Goal: Information Seeking & Learning: Learn about a topic

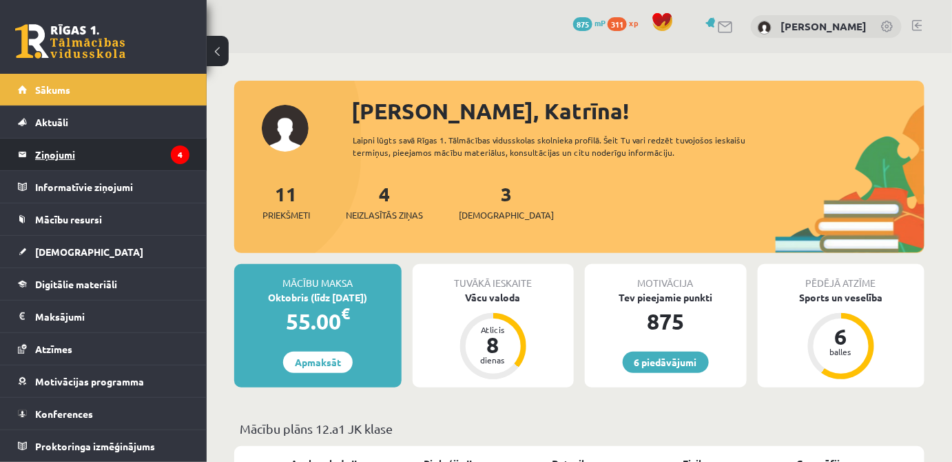
click at [75, 156] on legend "Ziņojumi 4" at bounding box center [112, 154] width 154 height 32
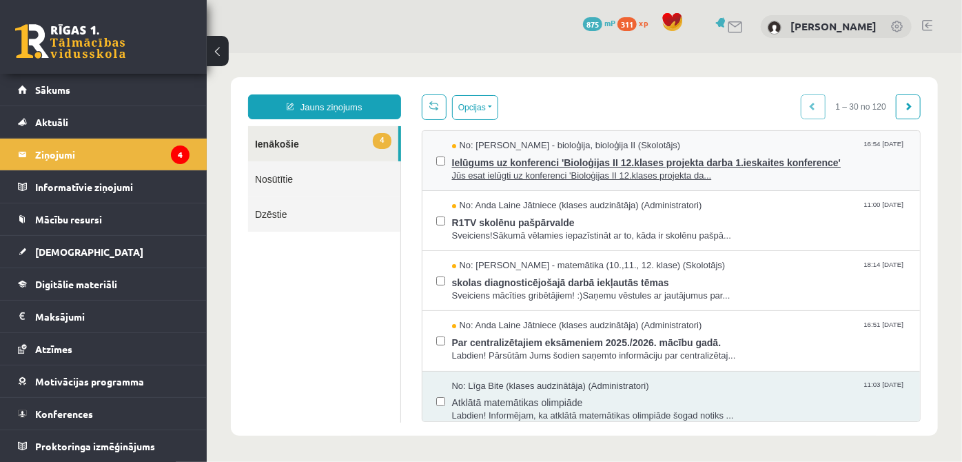
click at [595, 157] on span "Ielūgums uz konferenci 'Bioloģijas II 12.klases projekta darba 1.ieskaites konf…" at bounding box center [678, 160] width 455 height 17
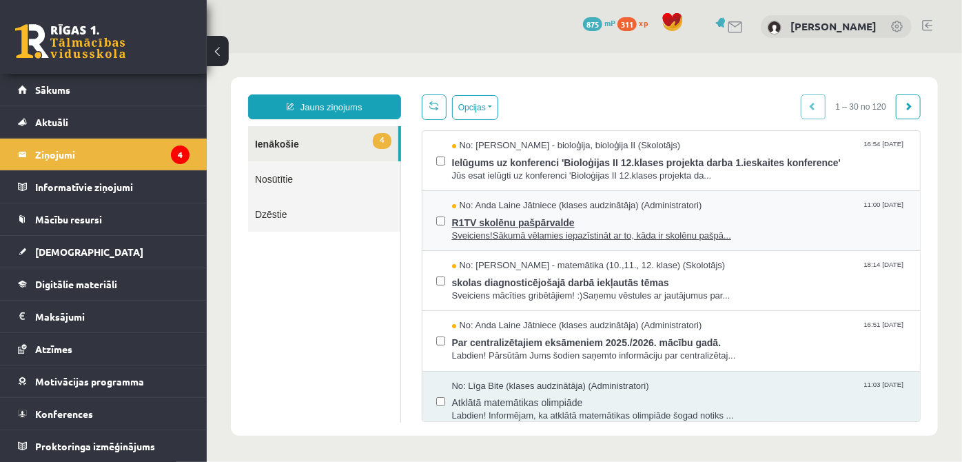
click at [526, 232] on span "Sveiciens!Sākumā vēlamies iepazīstināt ar to, kāda ir skolēnu pašpā..." at bounding box center [678, 235] width 455 height 13
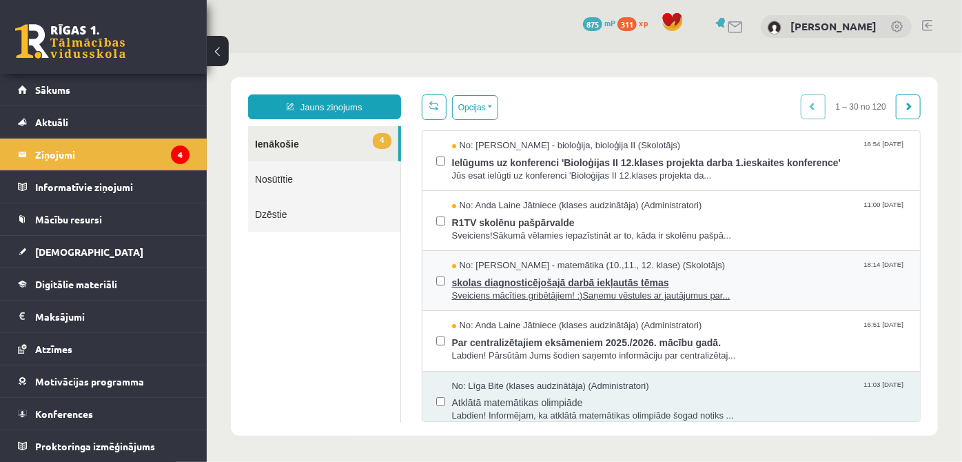
click at [558, 290] on span "Sveiciens mācīties gribētājiem! :)Saņemu vēstules ar jautājumus par..." at bounding box center [678, 295] width 455 height 13
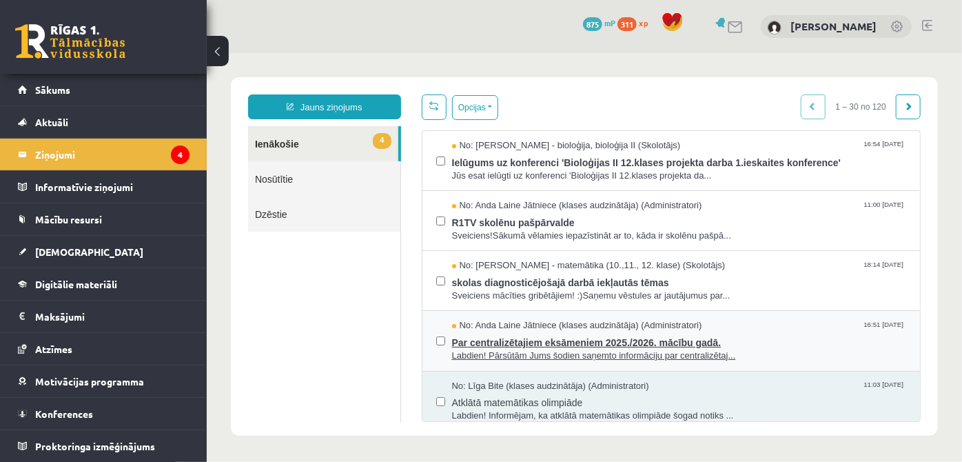
click at [519, 340] on span "Par centralizētajiem eksāmeniem 2025./2026. mācību gadā." at bounding box center [678, 339] width 455 height 17
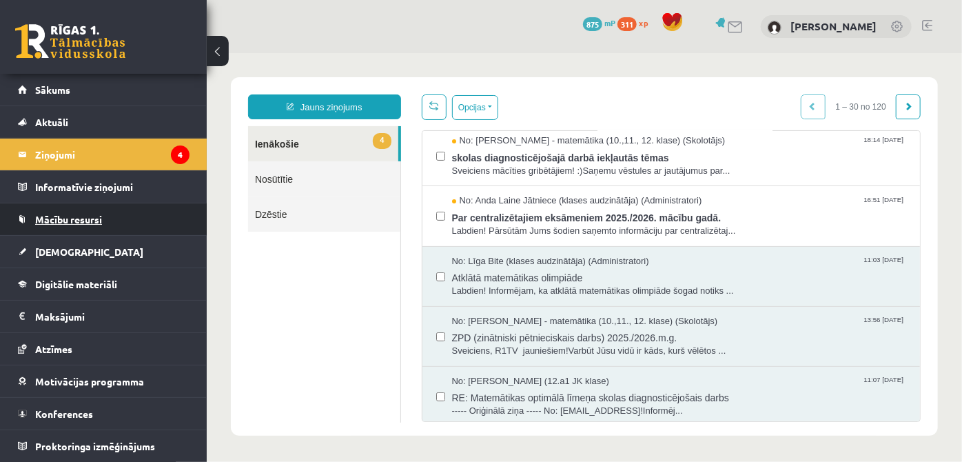
click at [108, 222] on link "Mācību resursi" at bounding box center [104, 219] width 172 height 32
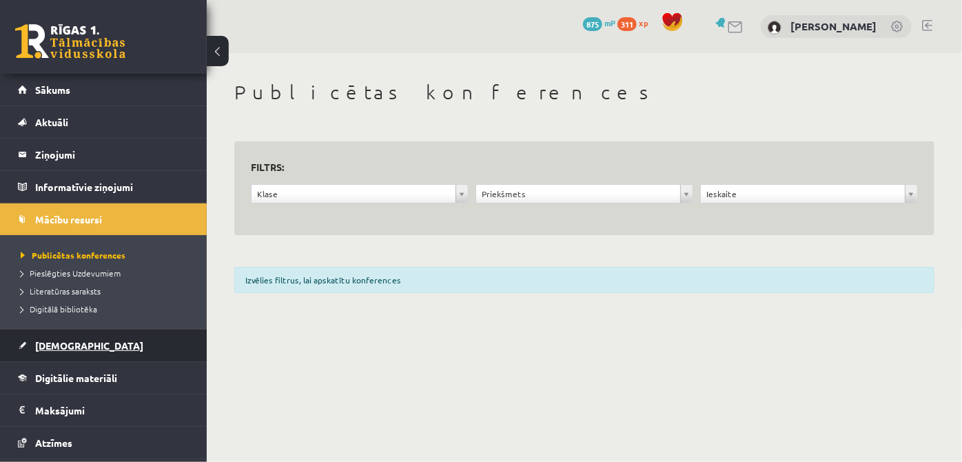
click at [101, 353] on link "[DEMOGRAPHIC_DATA]" at bounding box center [104, 345] width 172 height 32
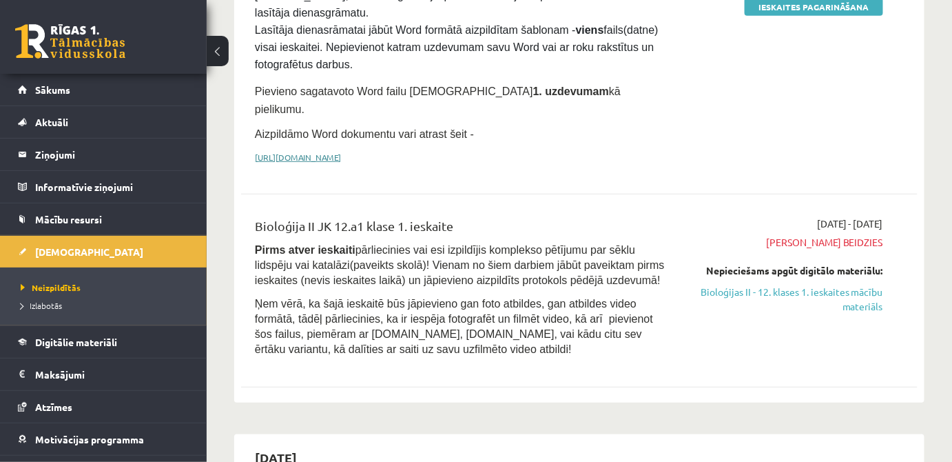
scroll to position [187, 0]
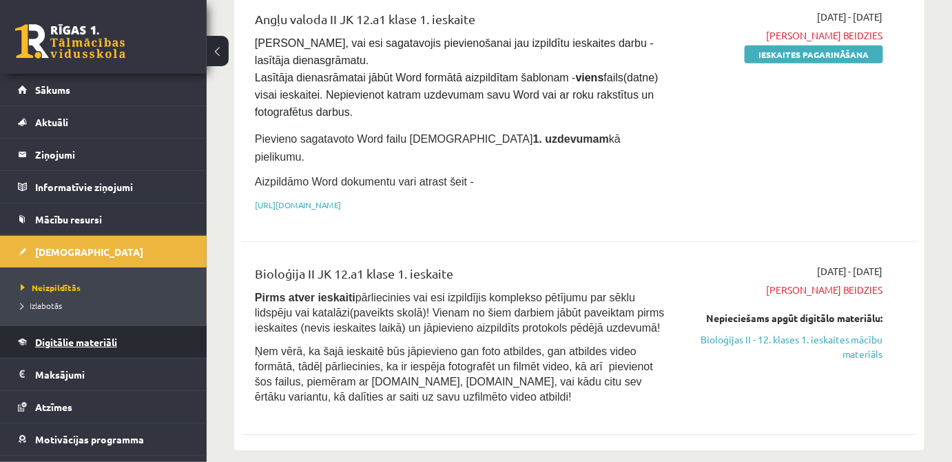
click at [130, 336] on link "Digitālie materiāli" at bounding box center [104, 342] width 172 height 32
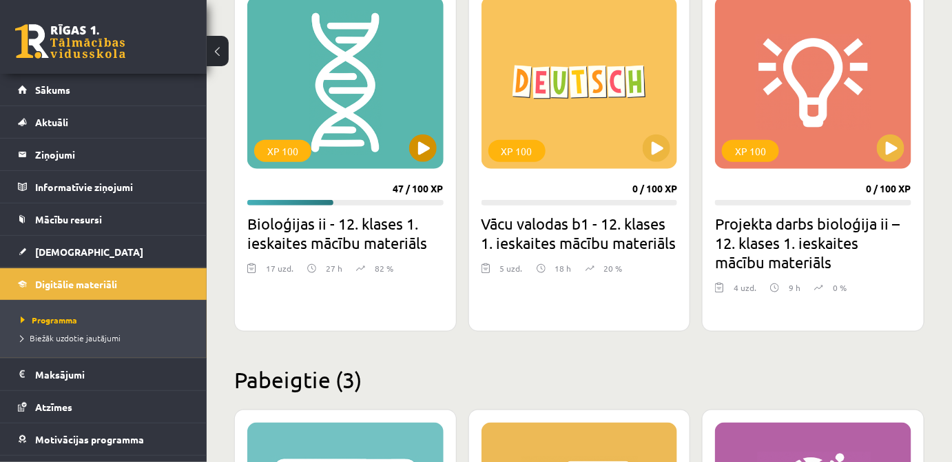
scroll to position [402, 0]
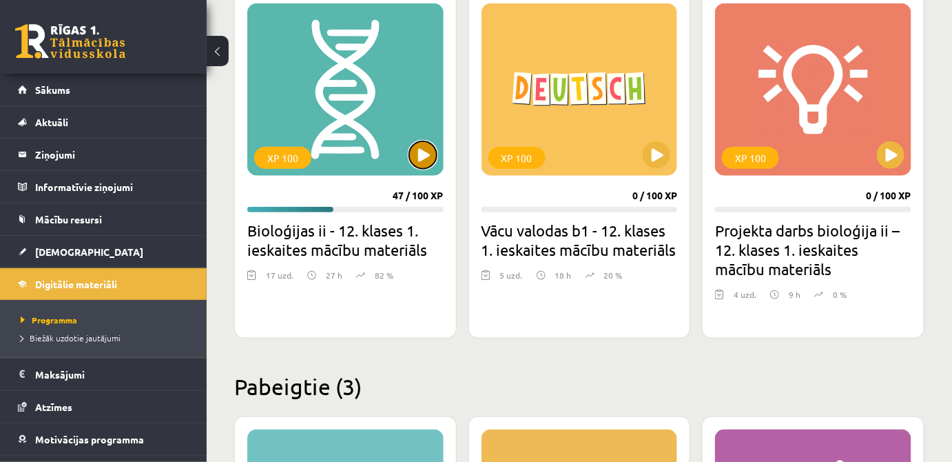
click at [428, 154] on button at bounding box center [423, 155] width 28 height 28
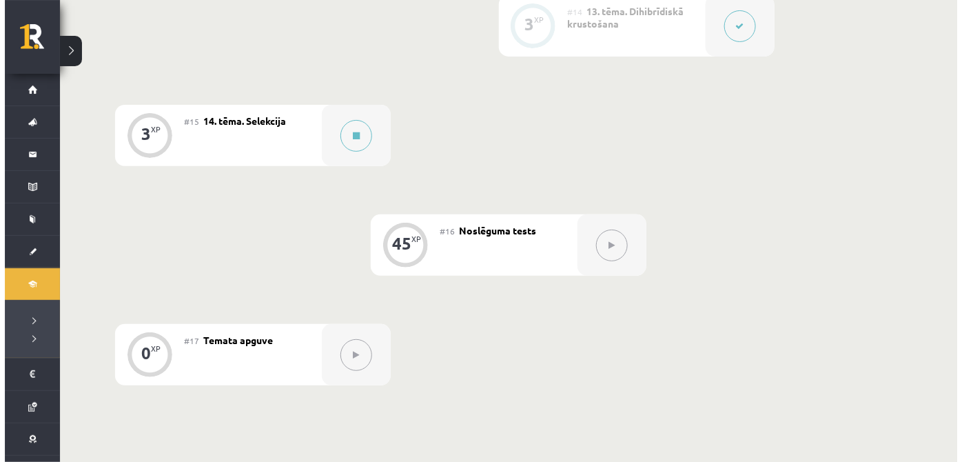
scroll to position [1803, 0]
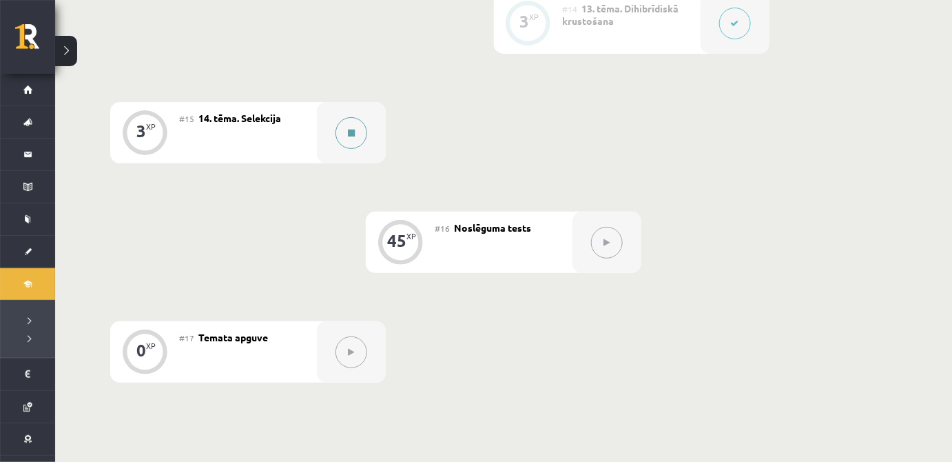
click at [353, 129] on icon at bounding box center [351, 133] width 7 height 8
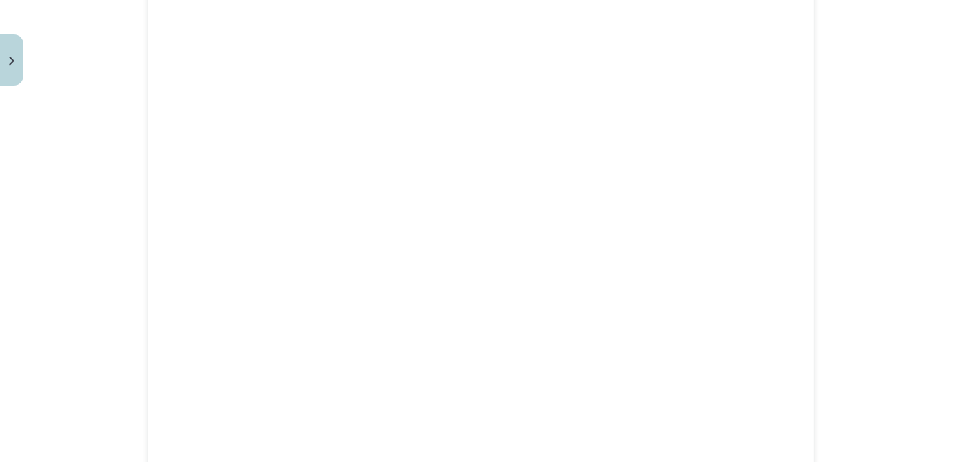
scroll to position [1982, 0]
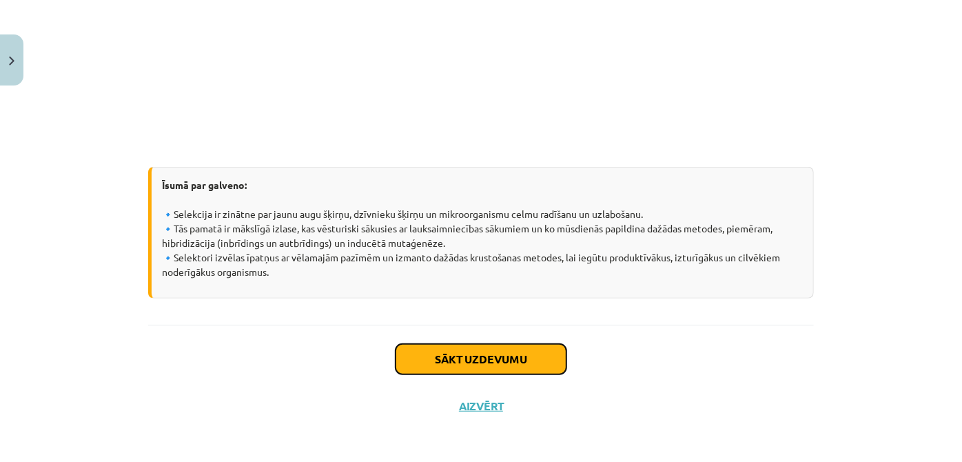
click at [498, 344] on button "Sākt uzdevumu" at bounding box center [480, 359] width 171 height 30
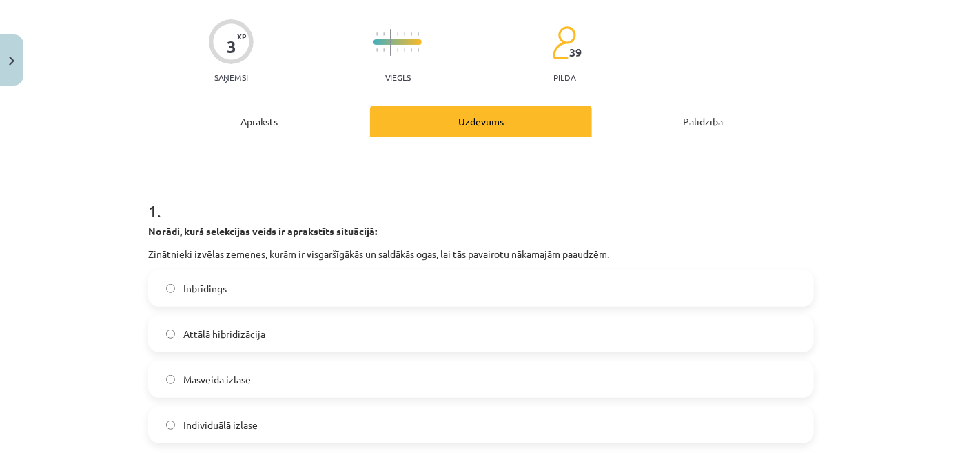
scroll to position [160, 0]
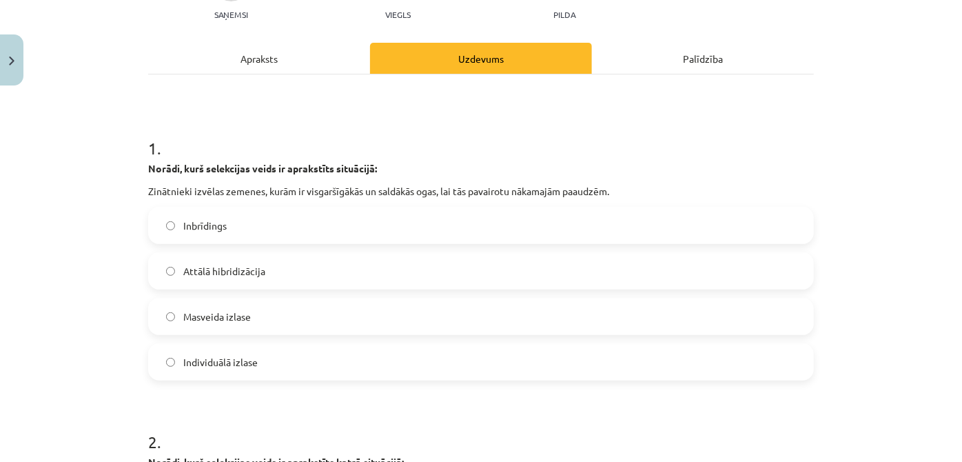
click at [322, 323] on label "Masveida izlase" at bounding box center [480, 316] width 663 height 34
click at [219, 355] on span "Individuālā izlase" at bounding box center [220, 362] width 74 height 14
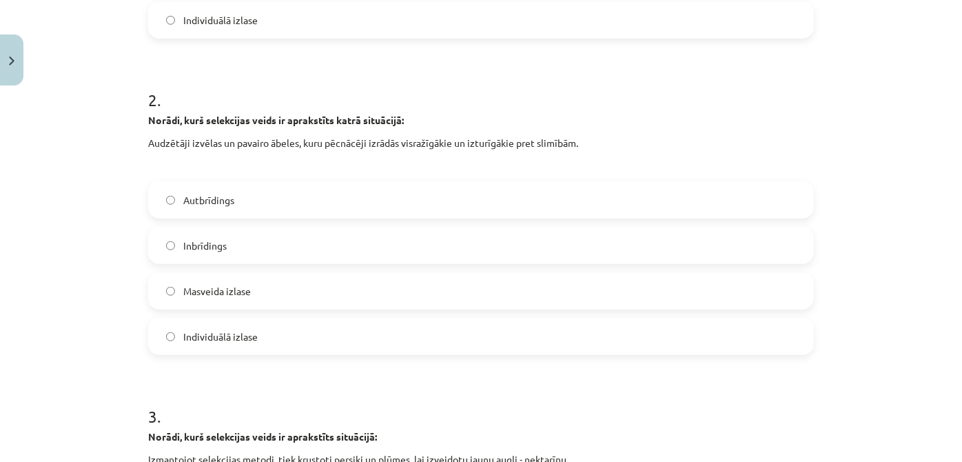
scroll to position [473, 0]
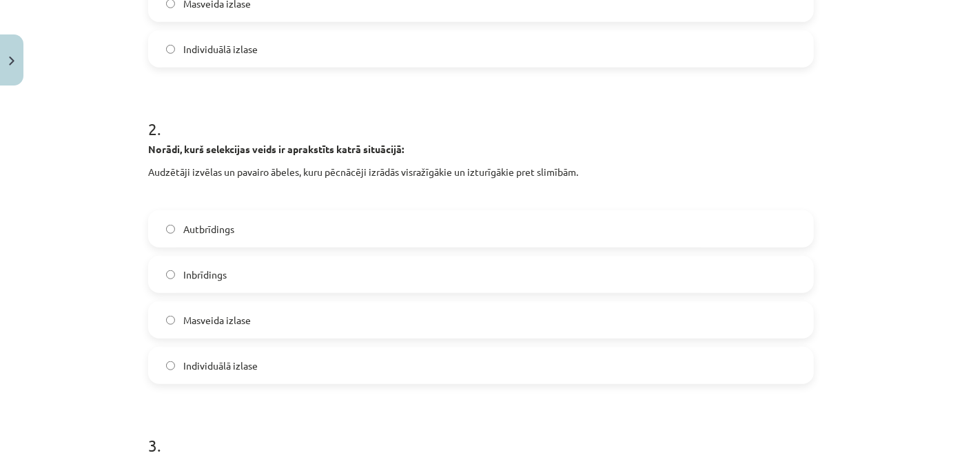
click at [240, 320] on span "Masveida izlase" at bounding box center [217, 320] width 68 height 14
click at [299, 370] on label "Individuālā izlase" at bounding box center [480, 365] width 663 height 34
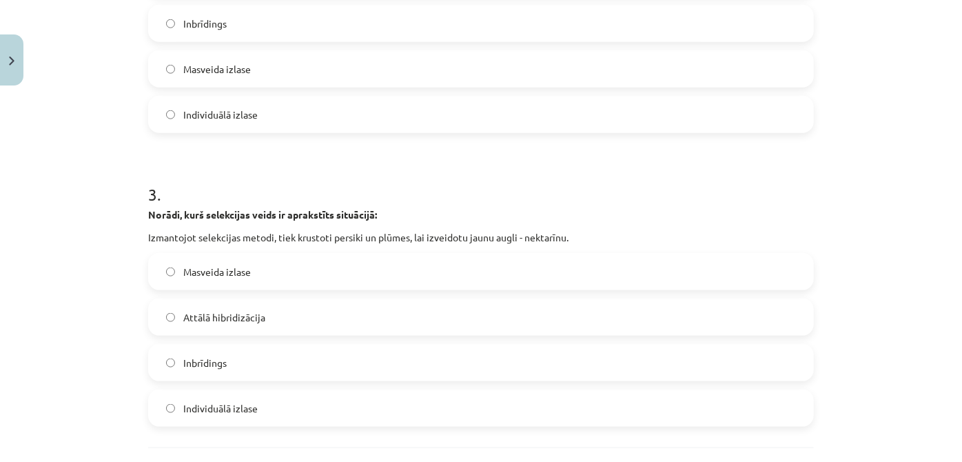
scroll to position [847, 0]
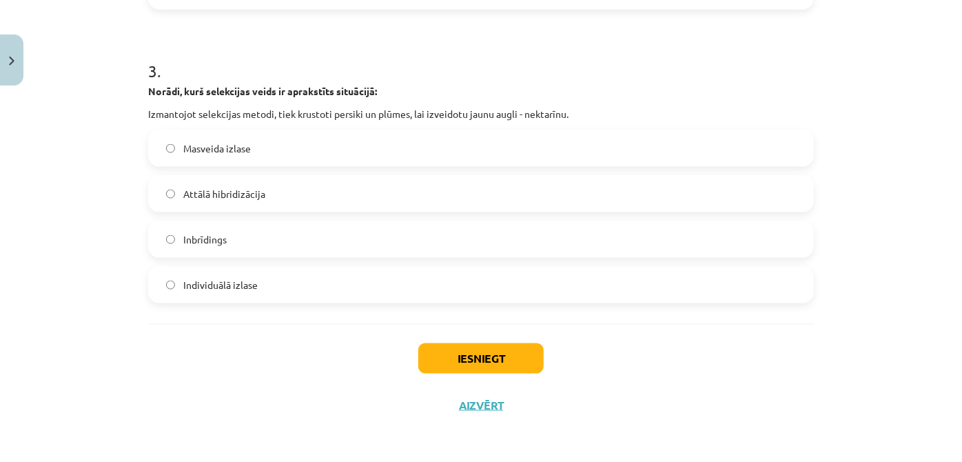
click at [242, 199] on span "Attālā hibridizācija" at bounding box center [224, 194] width 82 height 14
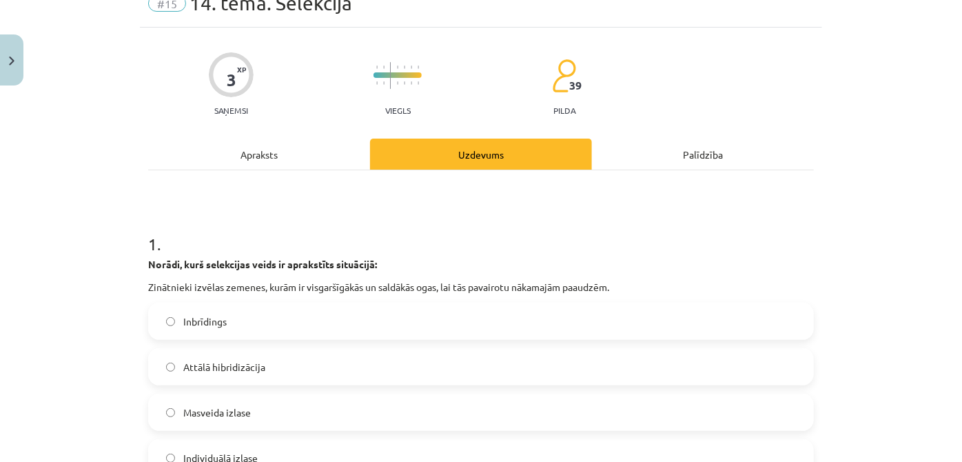
scroll to position [0, 0]
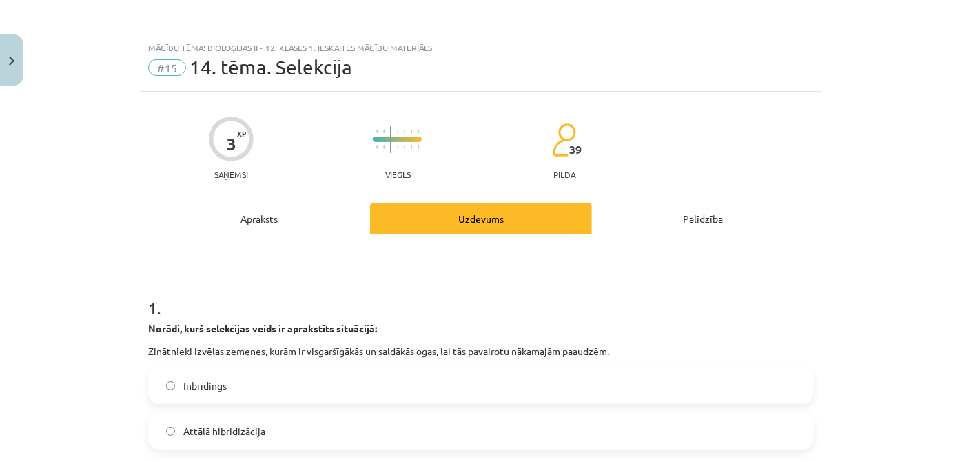
click at [286, 216] on div "Apraksts" at bounding box center [259, 218] width 222 height 31
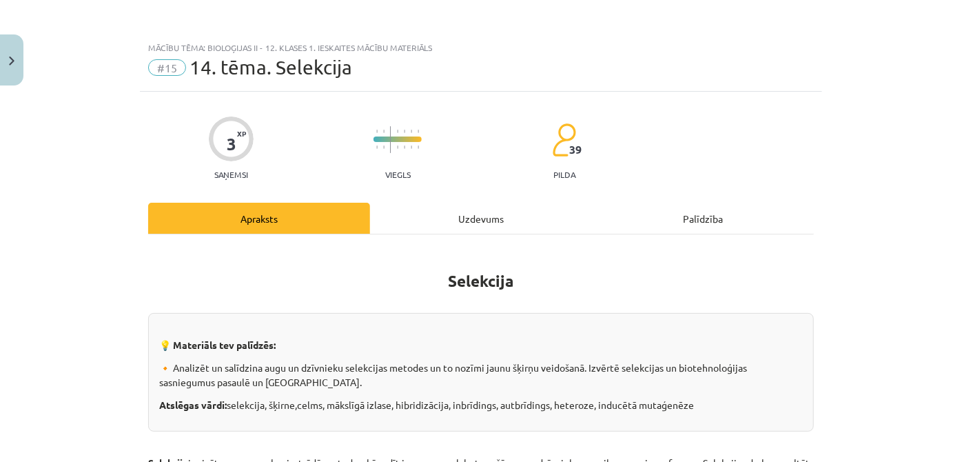
click at [441, 211] on div "Uzdevums" at bounding box center [481, 218] width 222 height 31
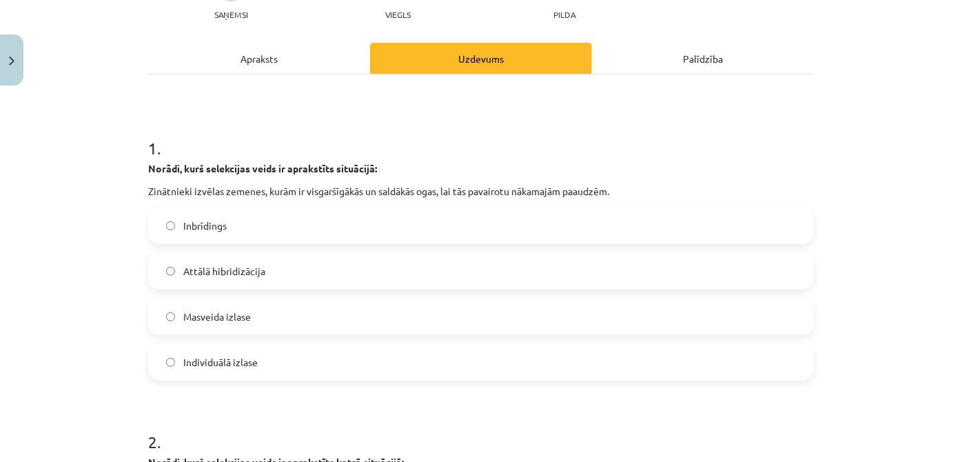
scroll to position [97, 0]
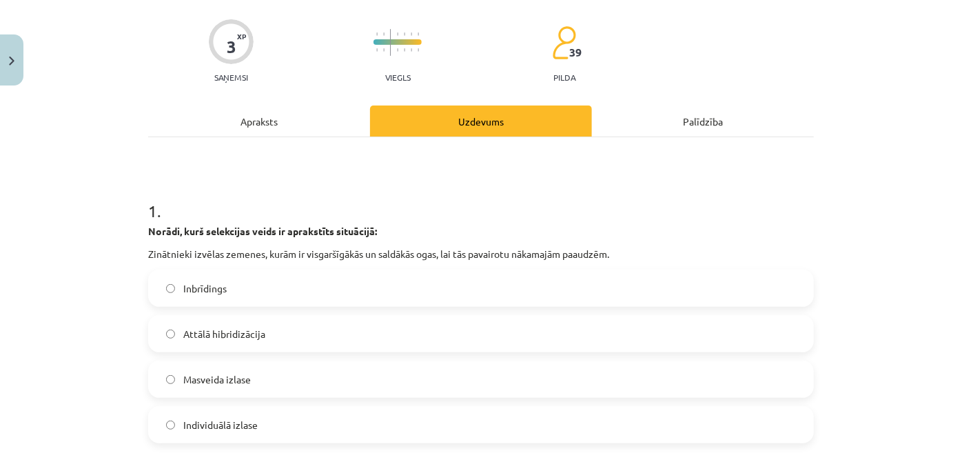
click at [308, 132] on div "Apraksts" at bounding box center [259, 120] width 222 height 31
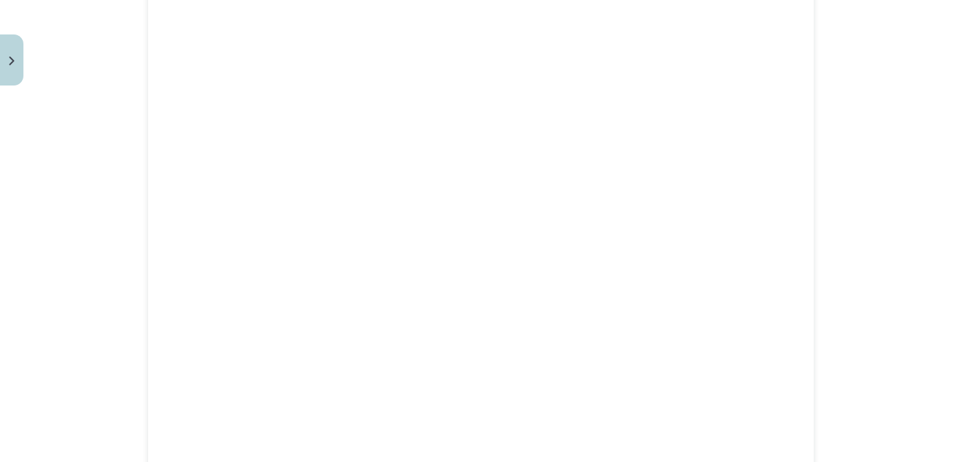
scroll to position [1412, 0]
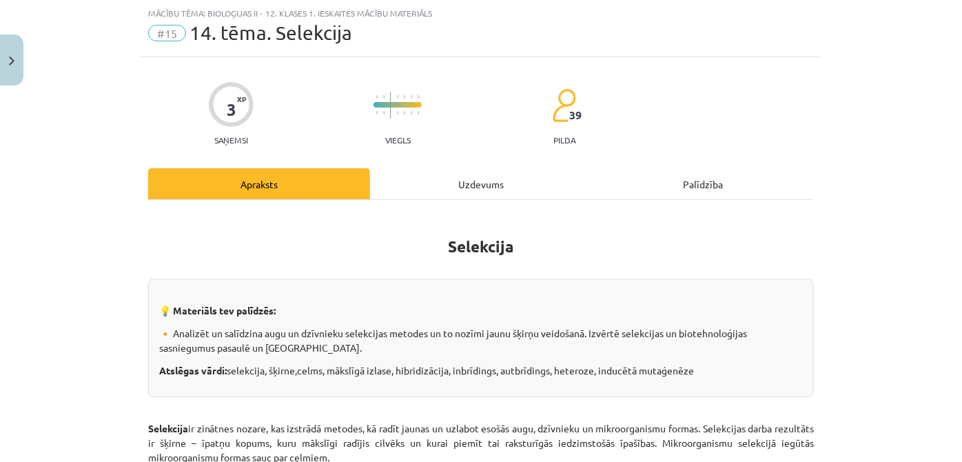
click at [455, 176] on div "Uzdevums" at bounding box center [481, 183] width 222 height 31
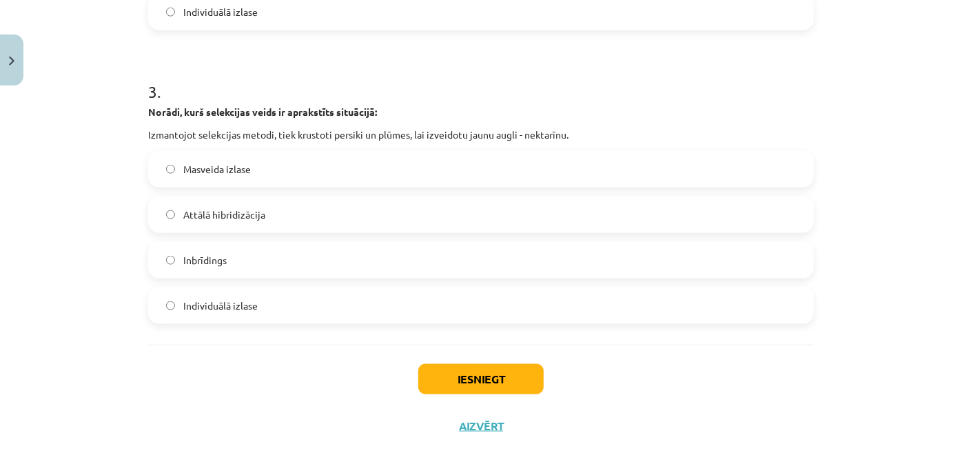
scroll to position [847, 0]
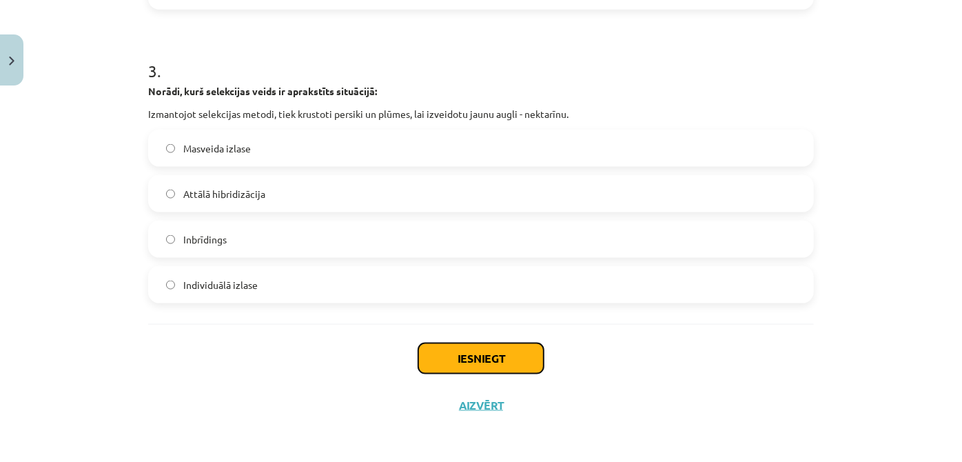
click at [521, 353] on button "Iesniegt" at bounding box center [480, 358] width 125 height 30
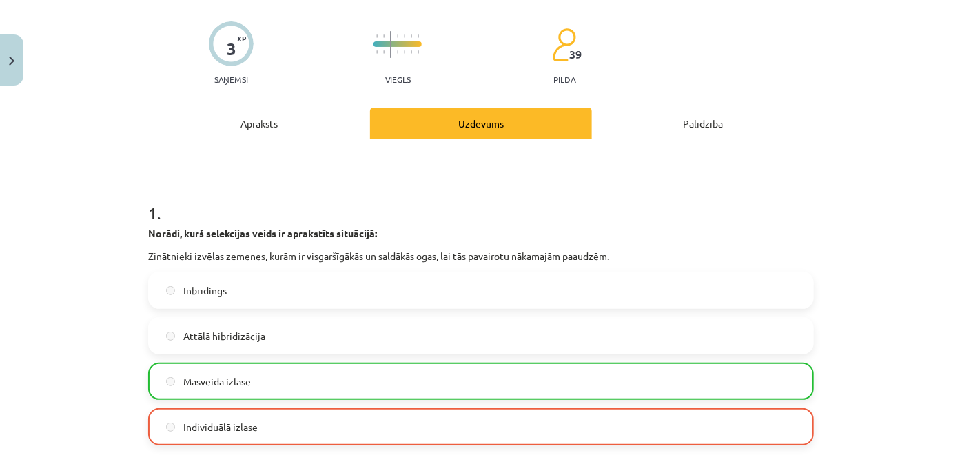
scroll to position [250, 0]
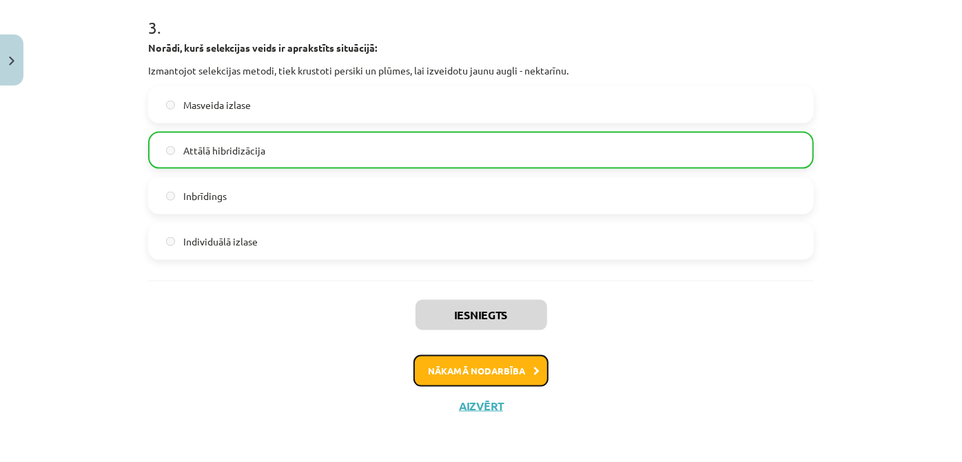
click at [474, 366] on button "Nākamā nodarbība" at bounding box center [480, 371] width 135 height 32
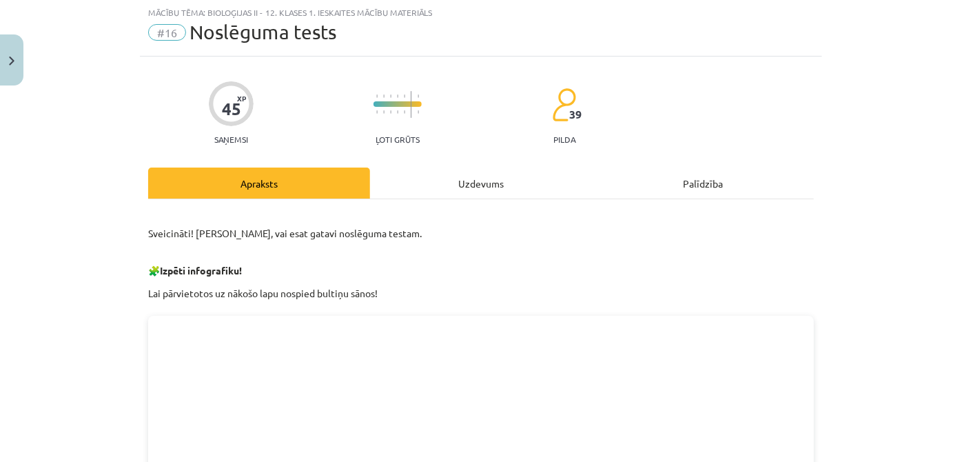
scroll to position [34, 0]
click at [454, 186] on div "Uzdevums" at bounding box center [481, 183] width 222 height 31
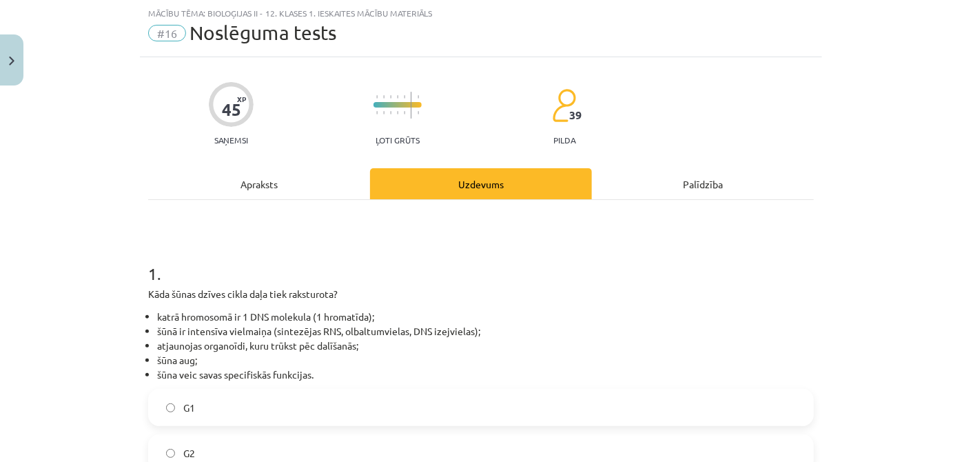
click at [312, 168] on div "Apraksts" at bounding box center [259, 183] width 222 height 31
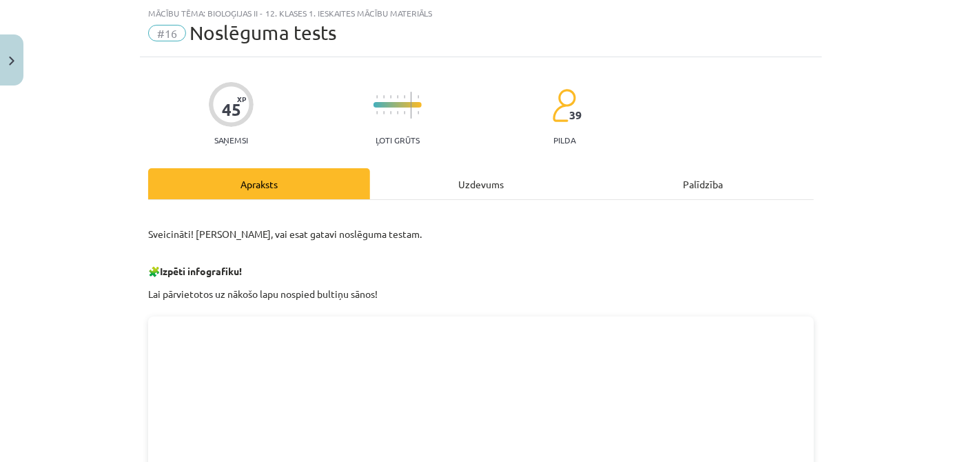
scroll to position [0, 0]
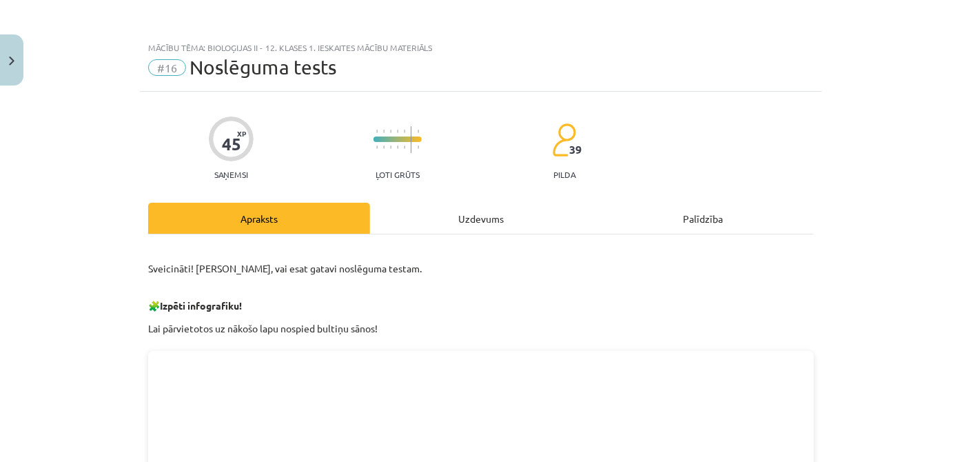
click at [471, 207] on div "Uzdevums" at bounding box center [481, 218] width 222 height 31
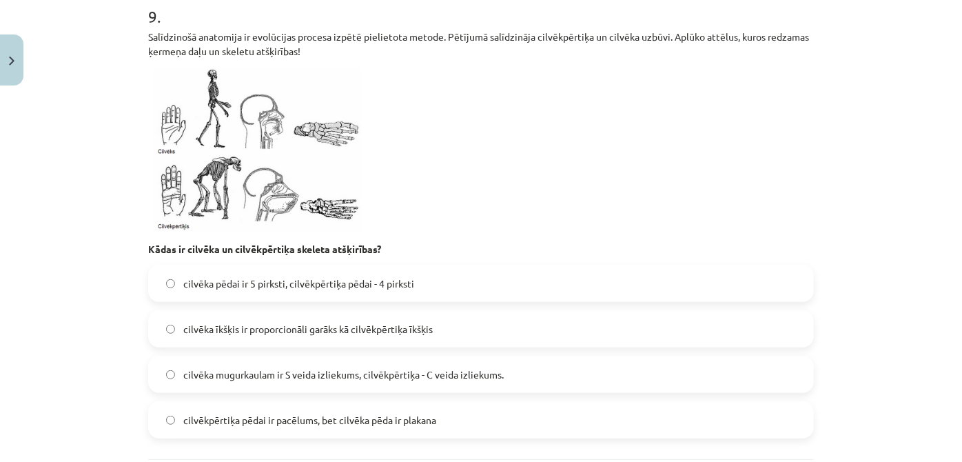
scroll to position [2866, 0]
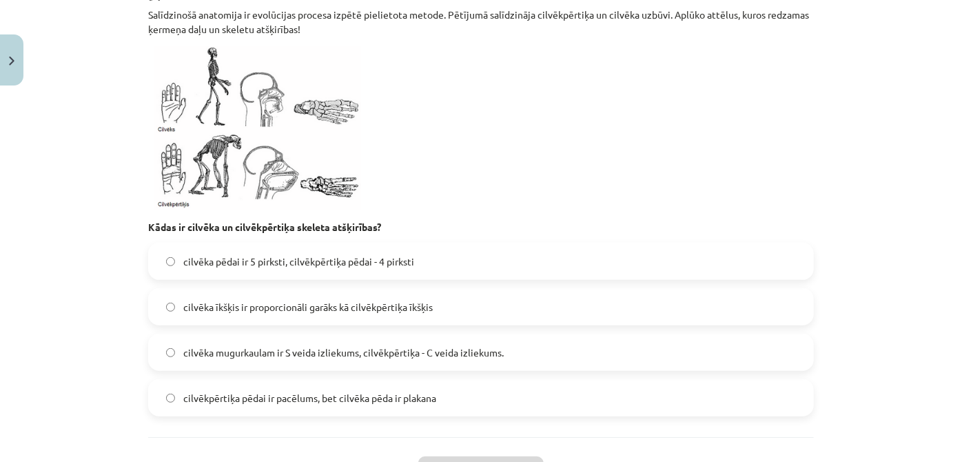
click at [404, 256] on span "cilvēka pēdai ir 5 pirksti, cilvēkpērtiķa pēdai - 4 pirksti" at bounding box center [298, 261] width 231 height 14
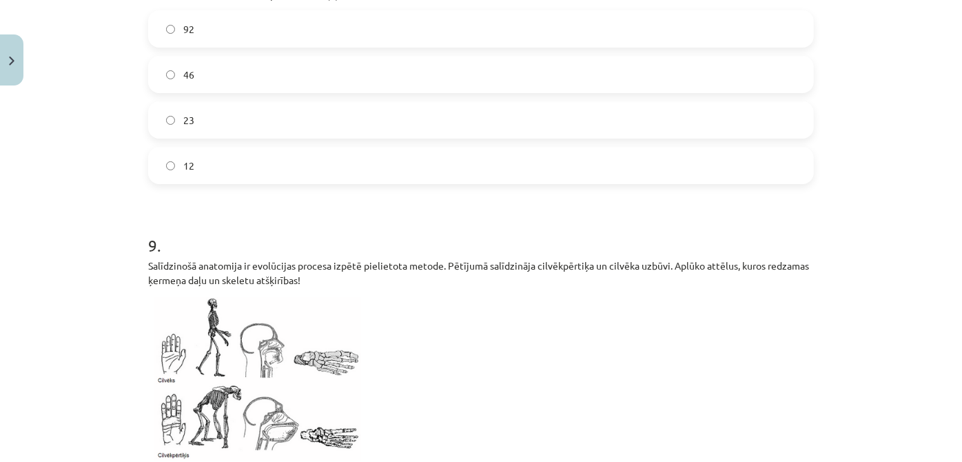
scroll to position [2364, 0]
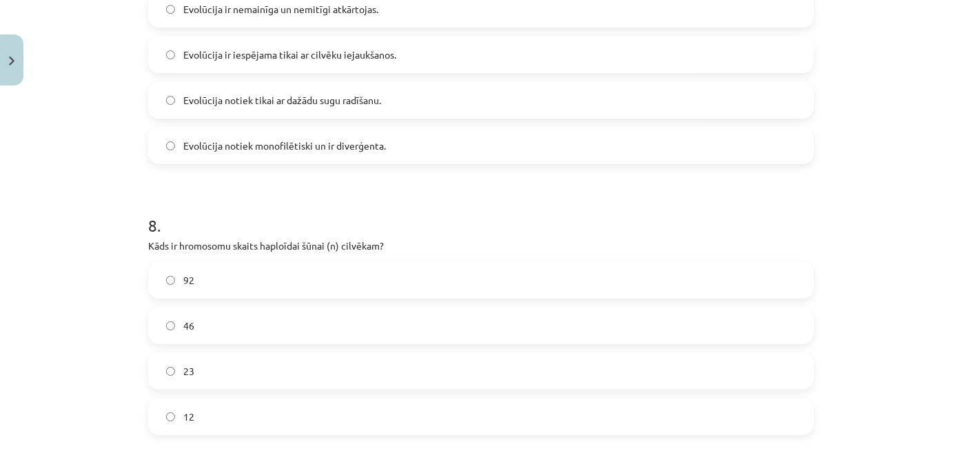
click at [309, 324] on label "46" at bounding box center [480, 325] width 663 height 34
click at [309, 358] on label "23" at bounding box center [480, 370] width 663 height 34
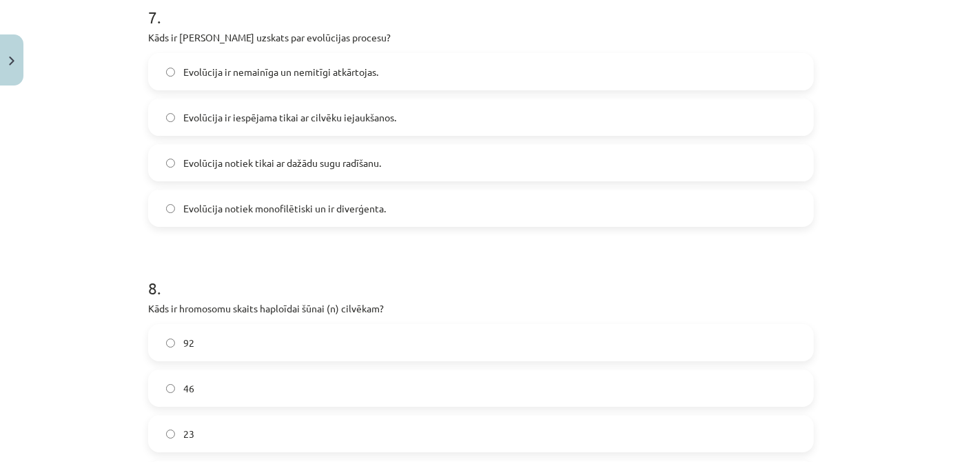
scroll to position [2114, 0]
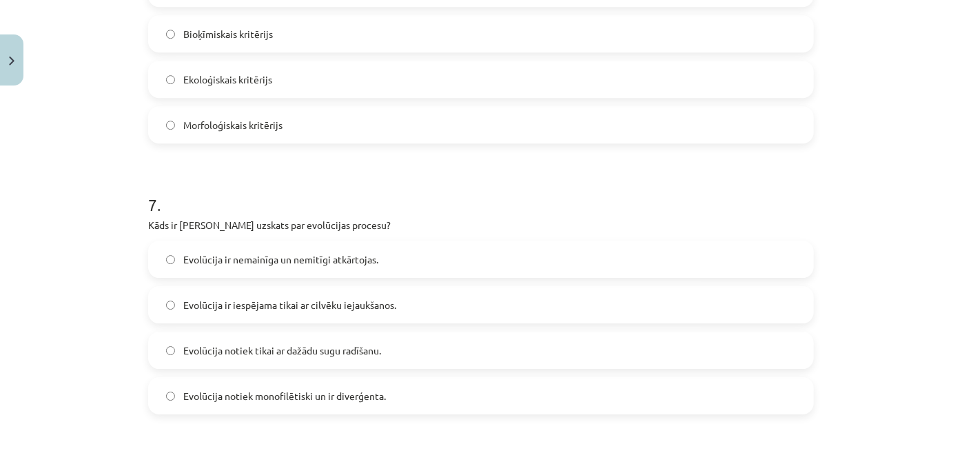
click at [371, 393] on span "Evolūcija notiek monofilētiski un ir diverģenta." at bounding box center [284, 396] width 203 height 14
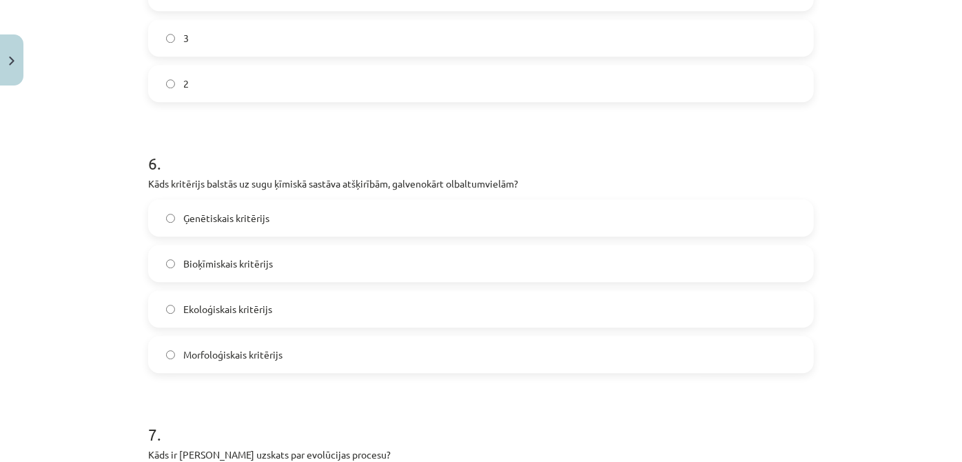
scroll to position [1863, 0]
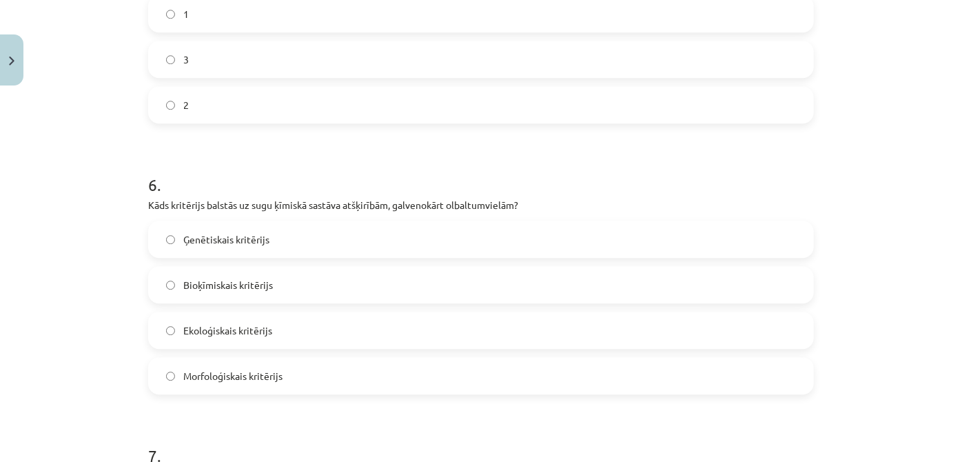
click at [297, 283] on label "Bioķīmiskais kritērijs" at bounding box center [480, 284] width 663 height 34
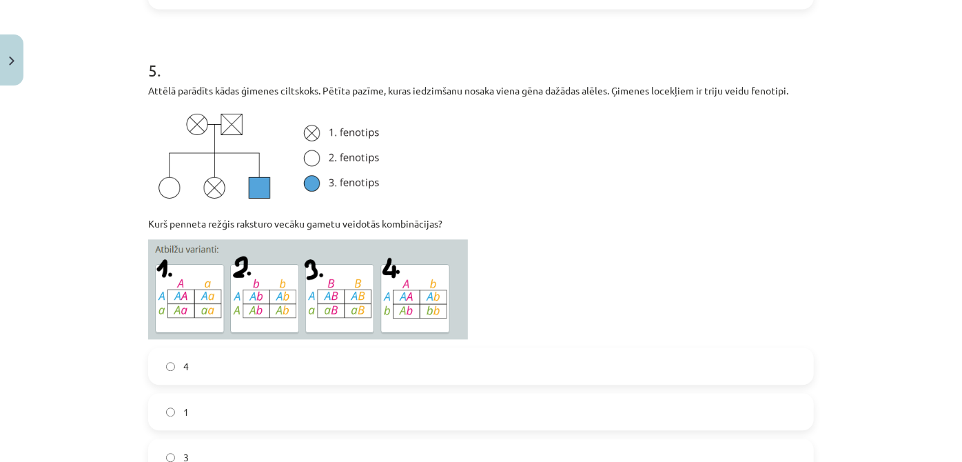
scroll to position [1550, 0]
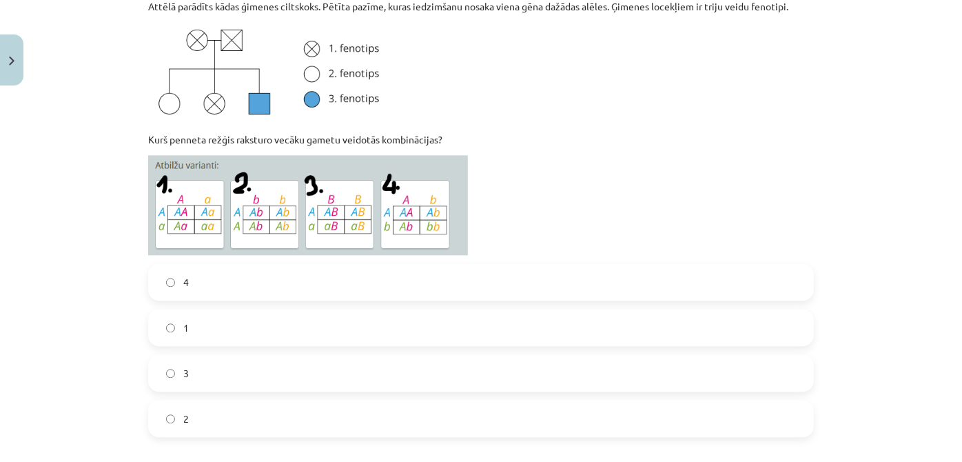
click at [393, 326] on label "1" at bounding box center [480, 327] width 663 height 34
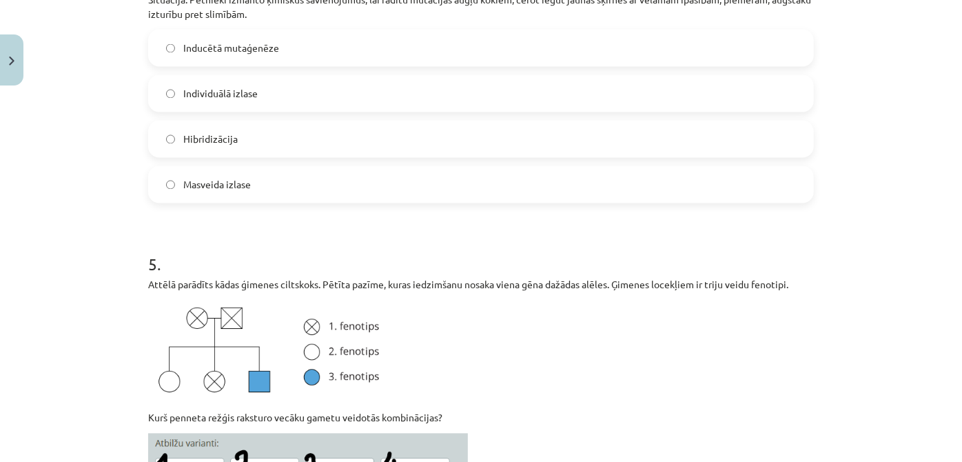
scroll to position [1112, 0]
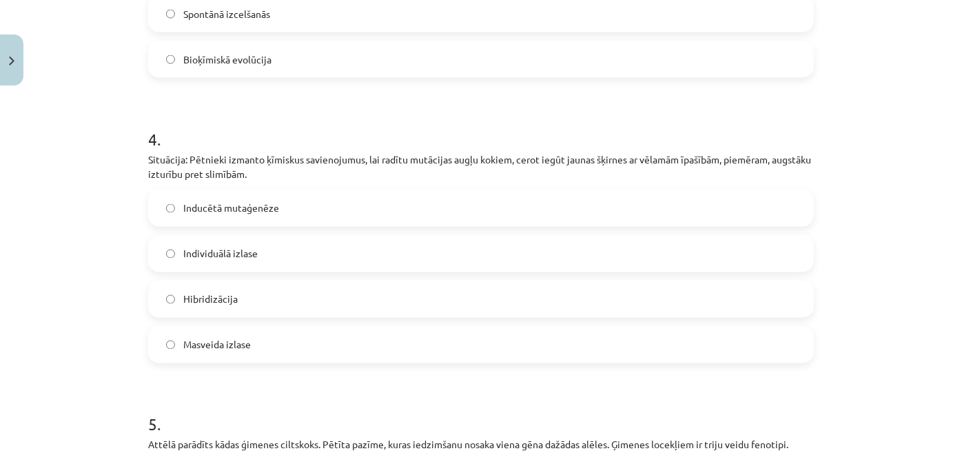
click at [276, 215] on label "Inducētā mutaģenēze" at bounding box center [480, 208] width 663 height 34
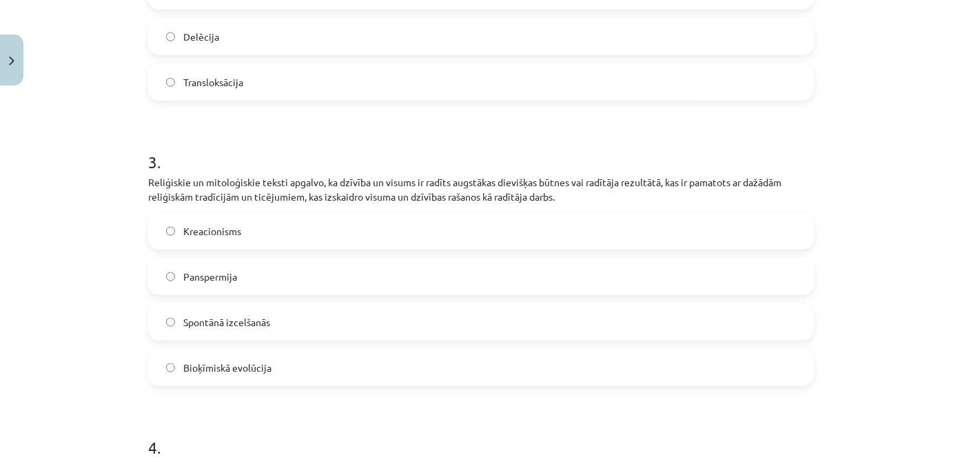
scroll to position [736, 0]
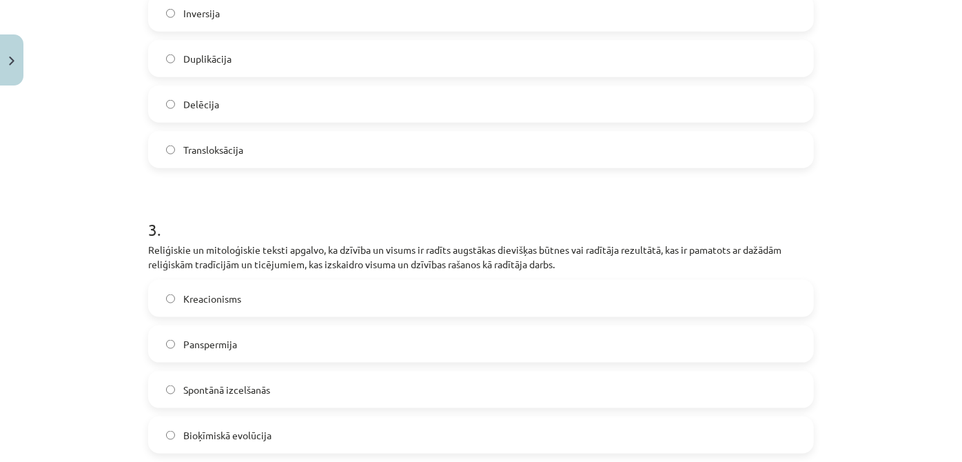
click at [610, 293] on label "Kreacionisms" at bounding box center [480, 298] width 663 height 34
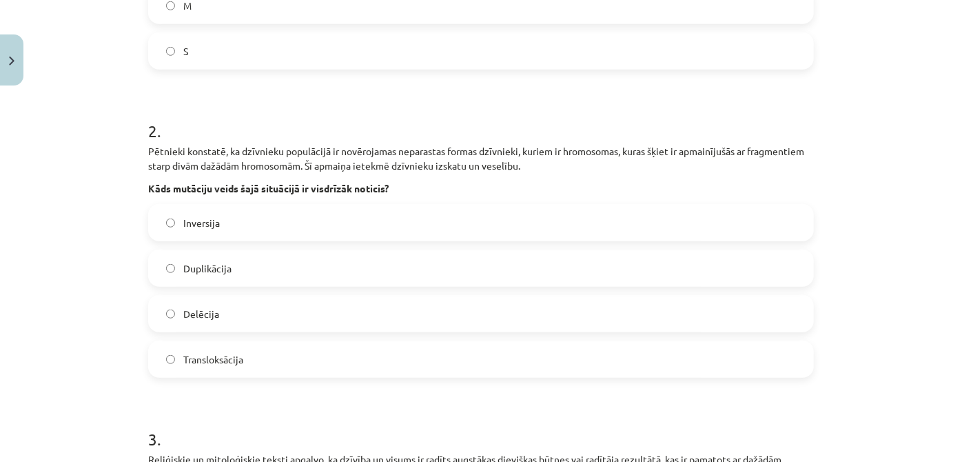
scroll to position [548, 0]
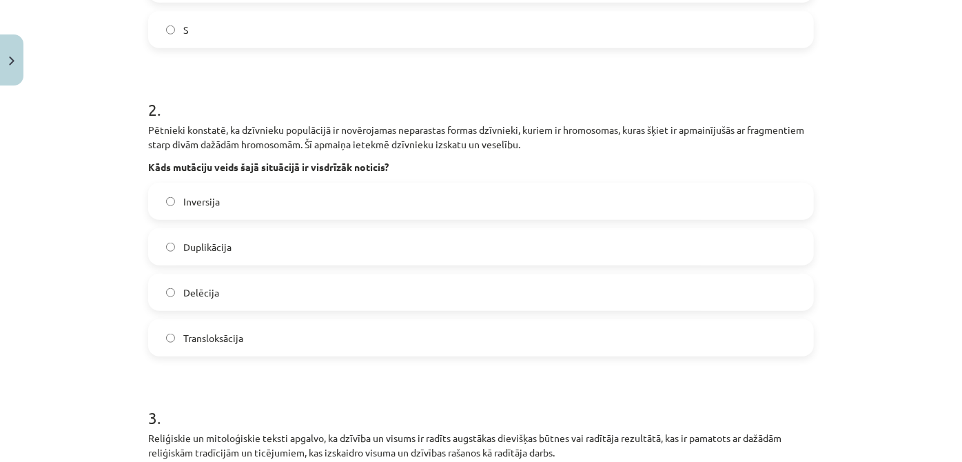
click at [475, 331] on label "Transloksācija" at bounding box center [480, 337] width 663 height 34
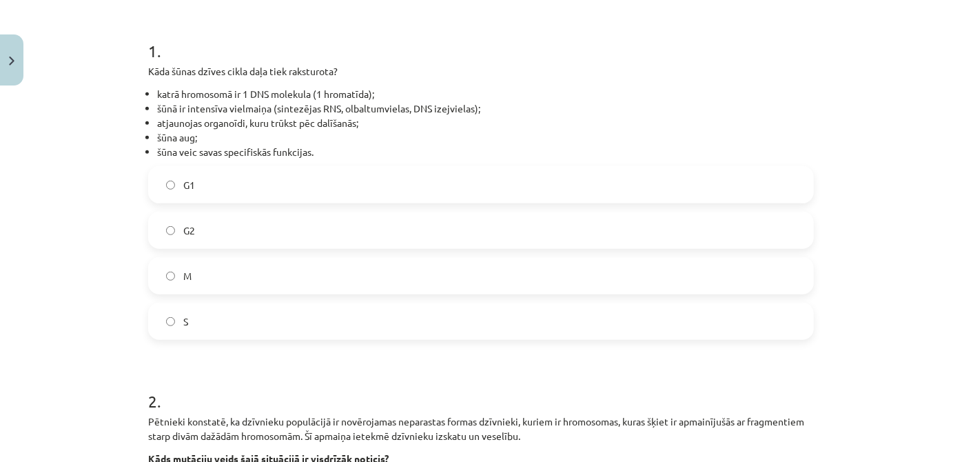
scroll to position [235, 0]
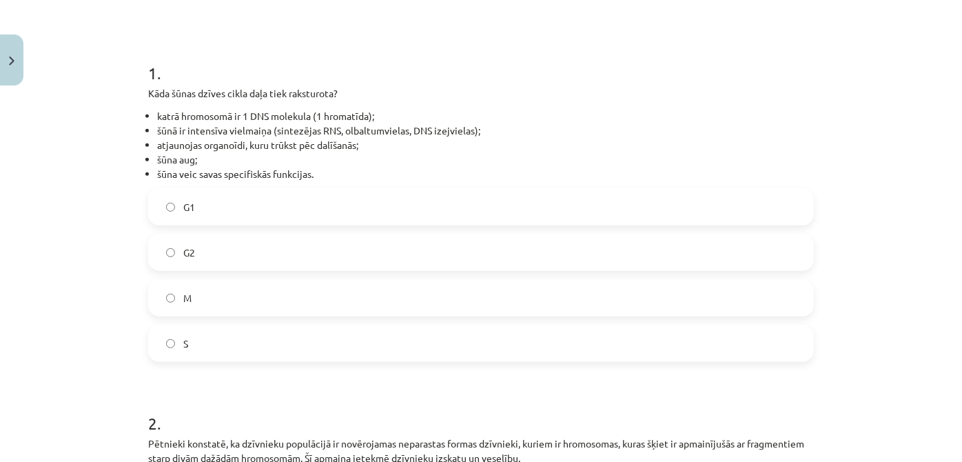
click at [543, 207] on label "G1" at bounding box center [480, 206] width 663 height 34
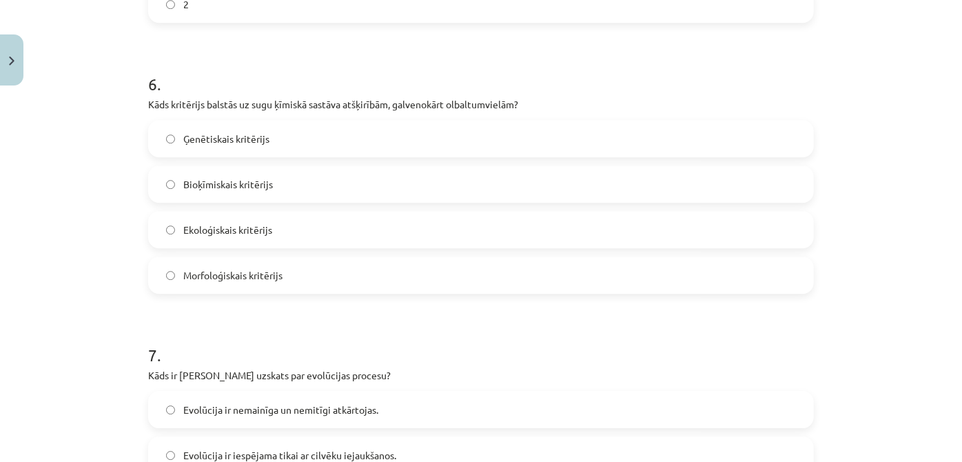
scroll to position [2979, 0]
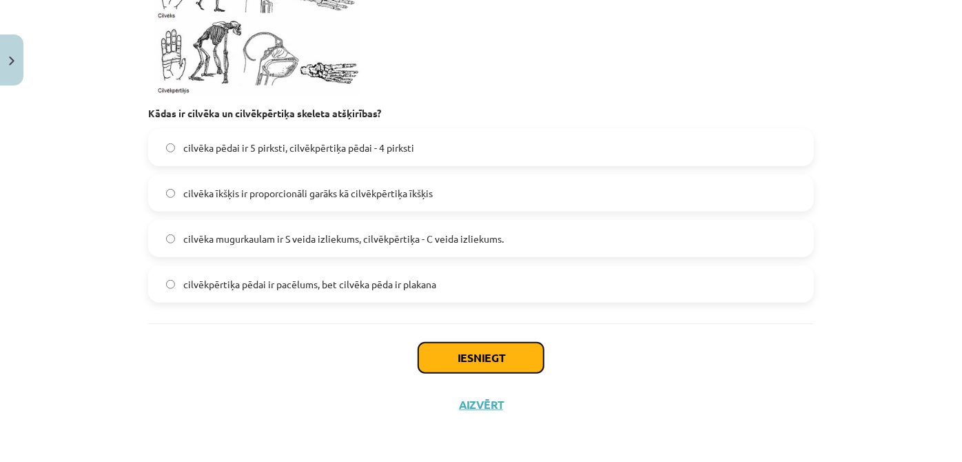
click at [496, 358] on button "Iesniegt" at bounding box center [480, 357] width 125 height 30
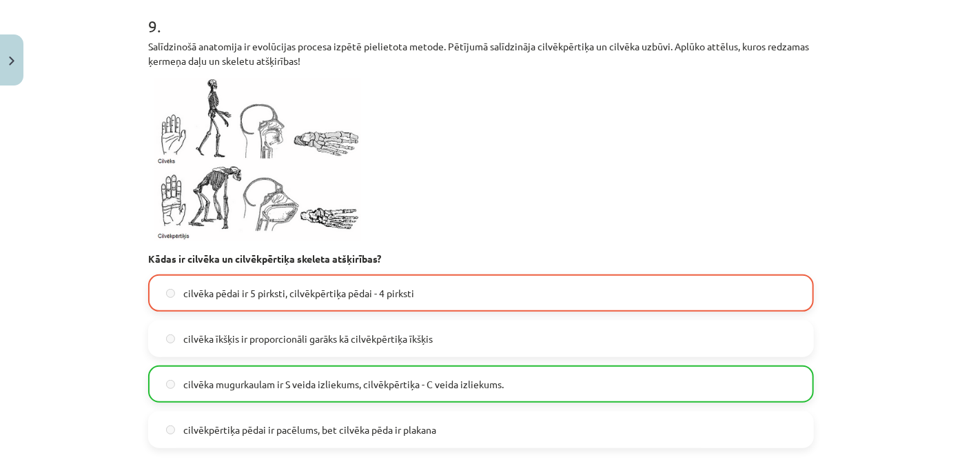
scroll to position [3022, 0]
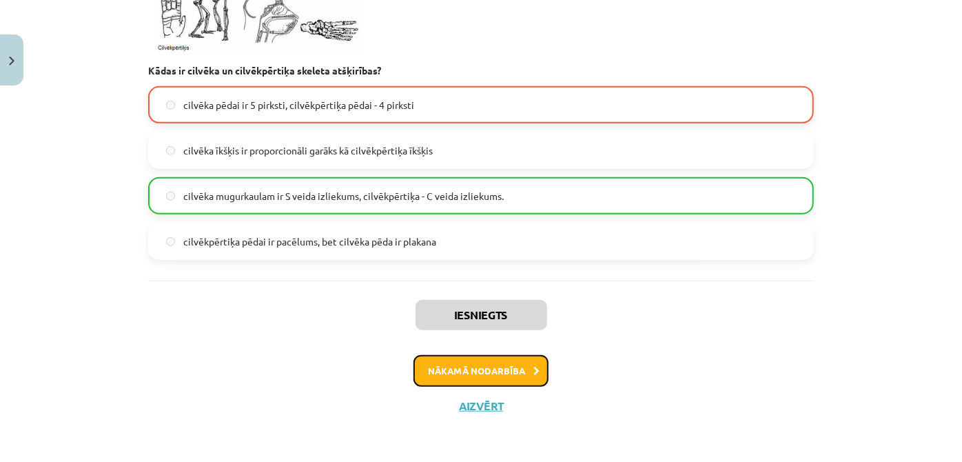
click at [536, 368] on button "Nākamā nodarbība" at bounding box center [480, 371] width 135 height 32
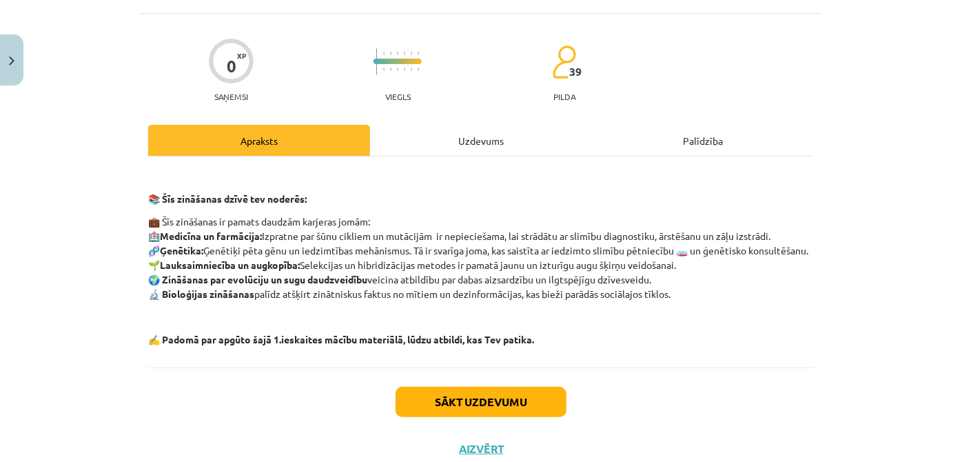
scroll to position [97, 0]
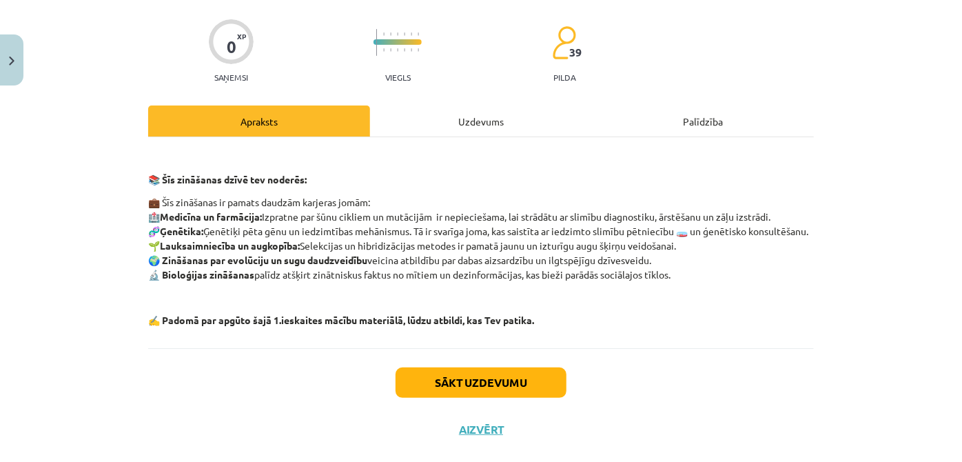
click at [424, 127] on div "Uzdevums" at bounding box center [481, 120] width 222 height 31
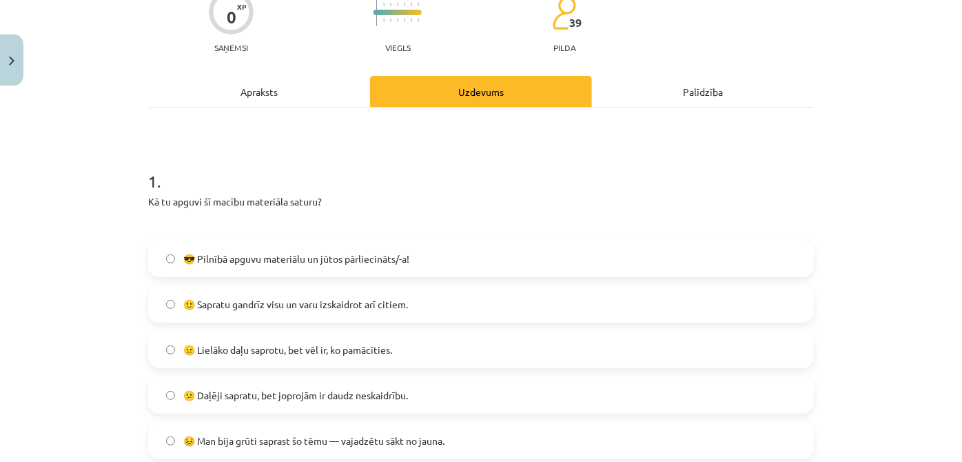
scroll to position [222, 0]
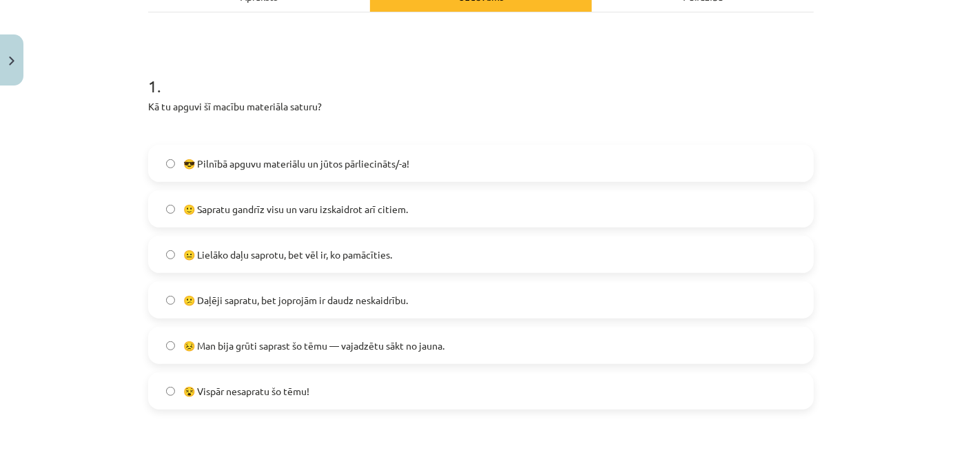
click at [299, 212] on span "🙂 Sapratu gandrīz visu un varu izskaidrot arī citiem." at bounding box center [295, 209] width 225 height 14
click at [318, 254] on span "😐 Lielāko daļu saprotu, bet vēl ir, ko pamācīties." at bounding box center [287, 254] width 209 height 14
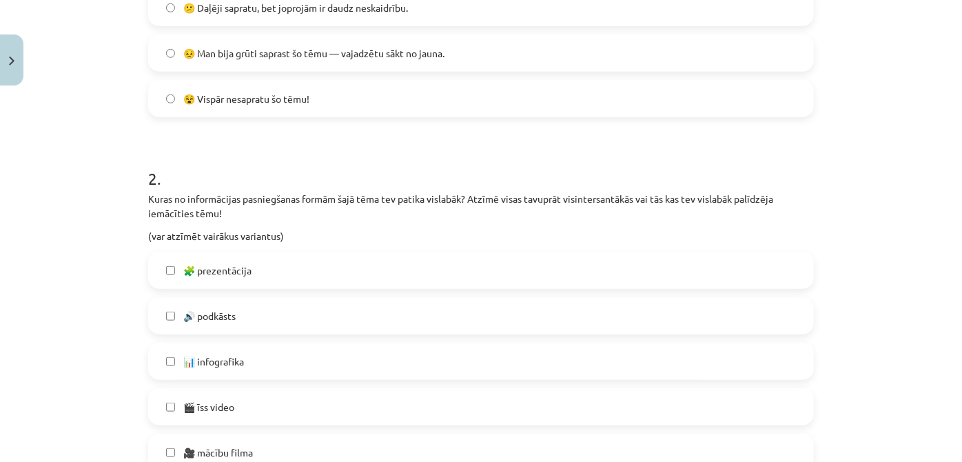
scroll to position [535, 0]
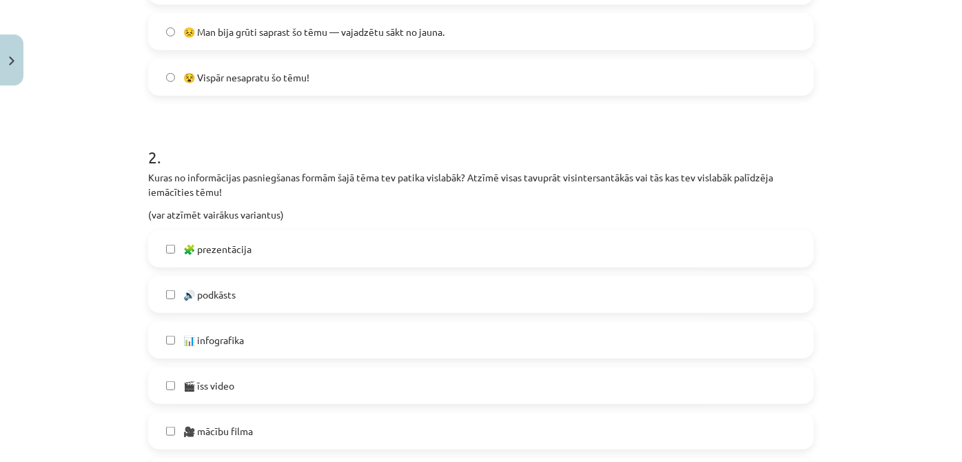
click at [432, 242] on label "🧩 prezentācija" at bounding box center [480, 248] width 663 height 34
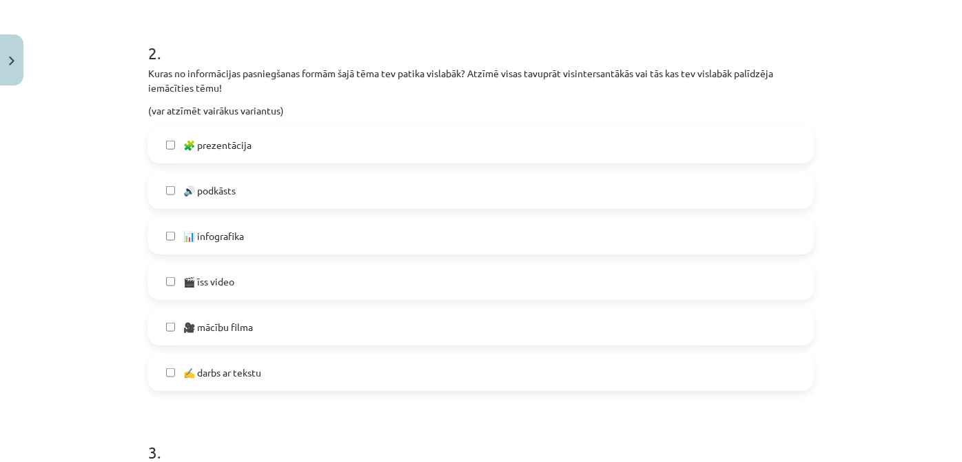
scroll to position [661, 0]
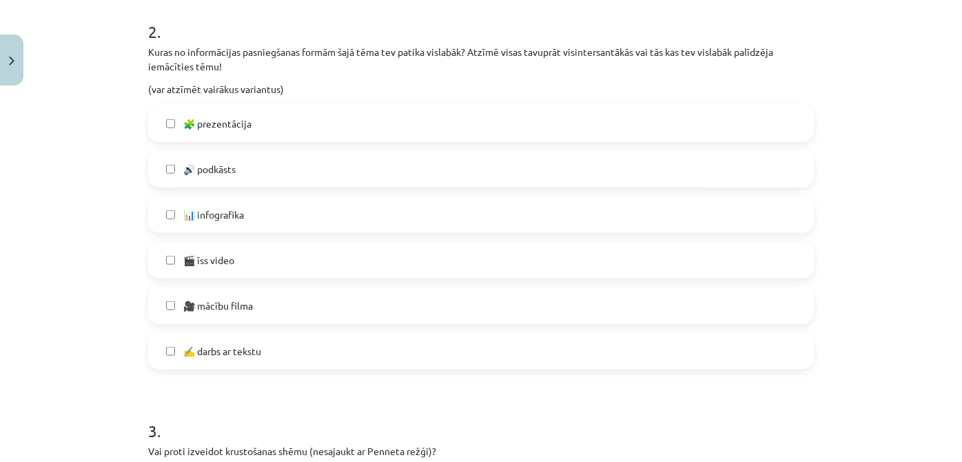
click at [227, 262] on span "🎬 īss video" at bounding box center [208, 260] width 51 height 14
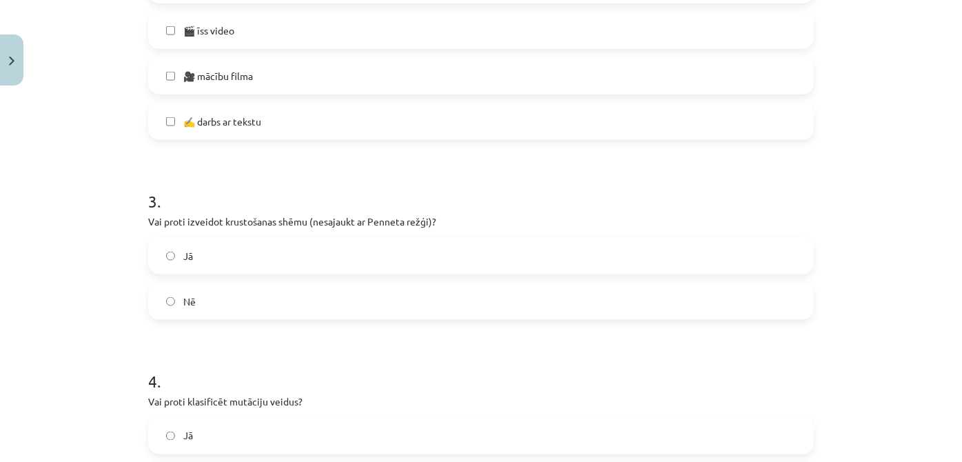
scroll to position [911, 0]
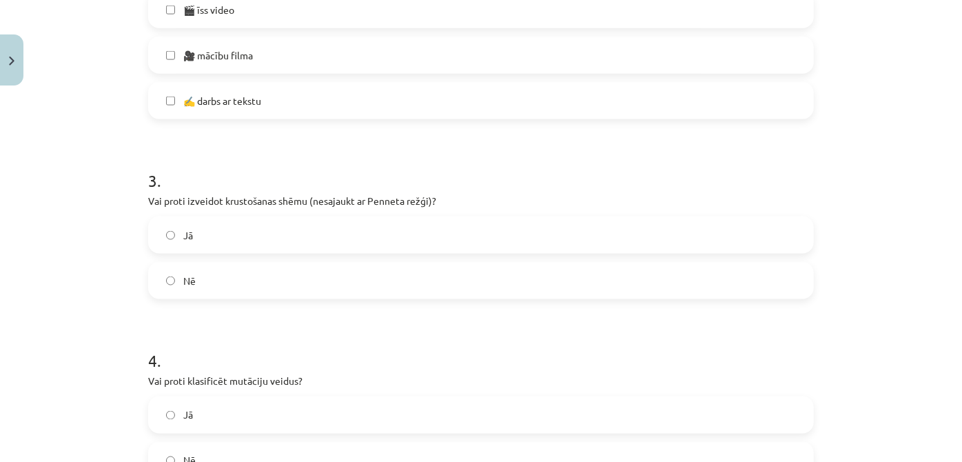
click at [227, 263] on label "Nē" at bounding box center [480, 280] width 663 height 34
click at [219, 238] on label "Jā" at bounding box center [480, 235] width 663 height 34
click at [318, 280] on label "Nē" at bounding box center [480, 280] width 663 height 34
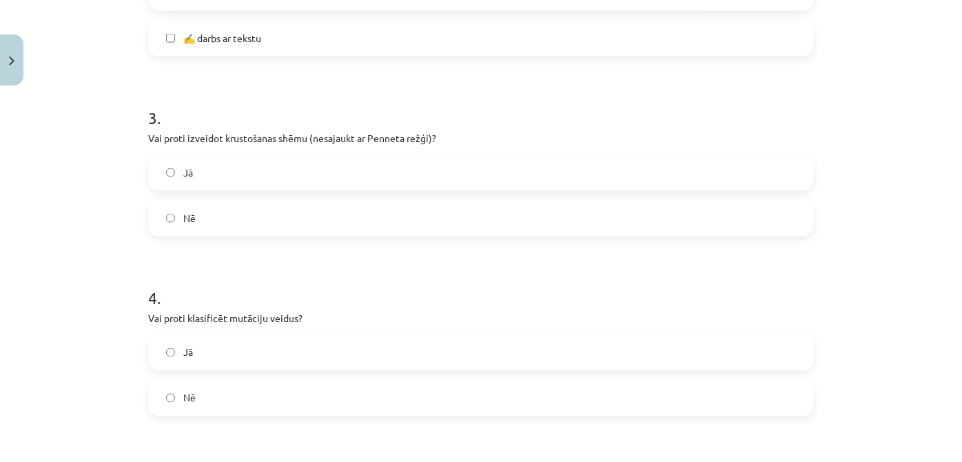
scroll to position [1036, 0]
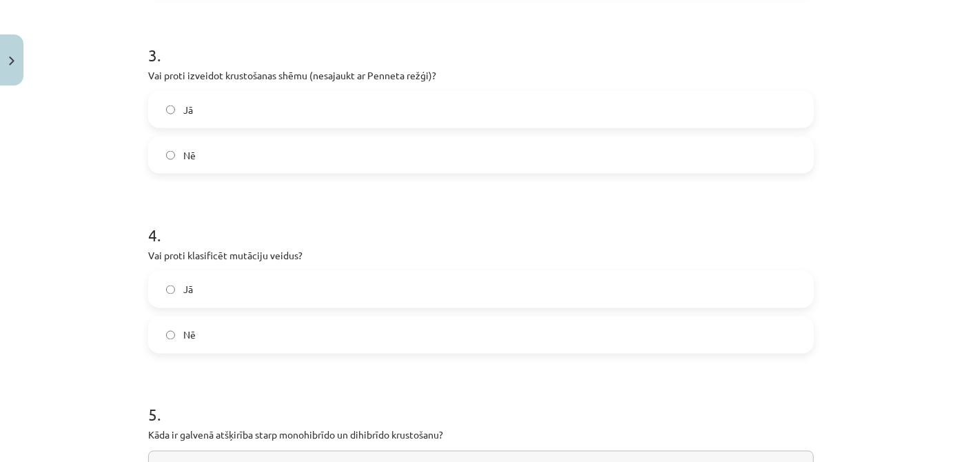
click at [280, 280] on label "Jā" at bounding box center [480, 289] width 663 height 34
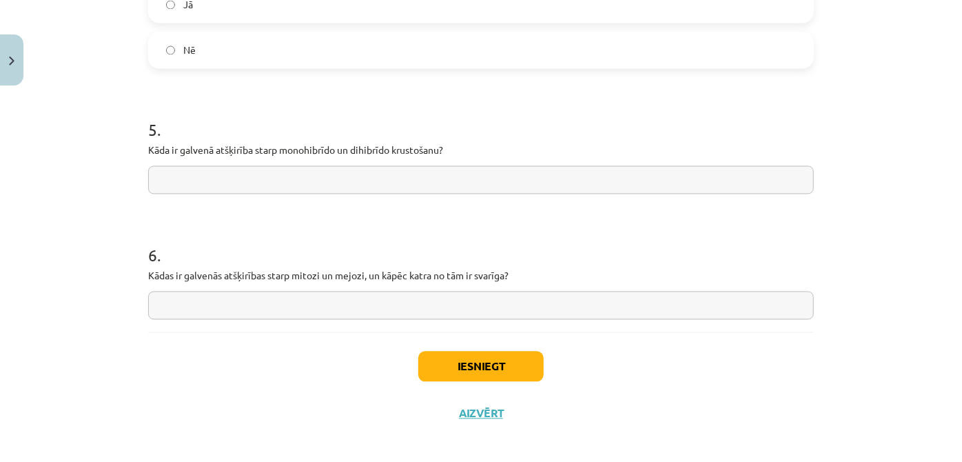
scroll to position [1329, 0]
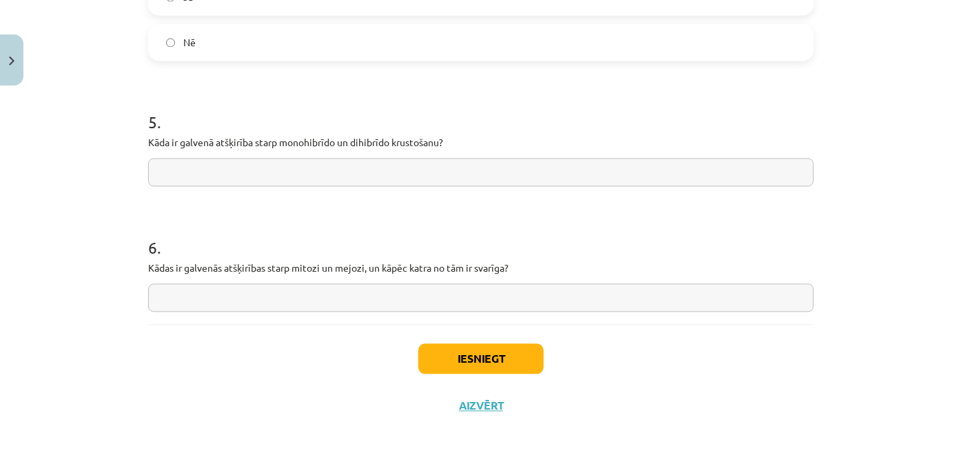
click at [216, 180] on input "text" at bounding box center [480, 172] width 665 height 28
drag, startPoint x: 276, startPoint y: 143, endPoint x: 333, endPoint y: 145, distance: 57.9
click at [333, 145] on p "Kāda ir galvenā atšķirība starp monohibrīdo un dihibrīdo krustošanu?" at bounding box center [480, 142] width 665 height 14
copy p "monohibrīdo"
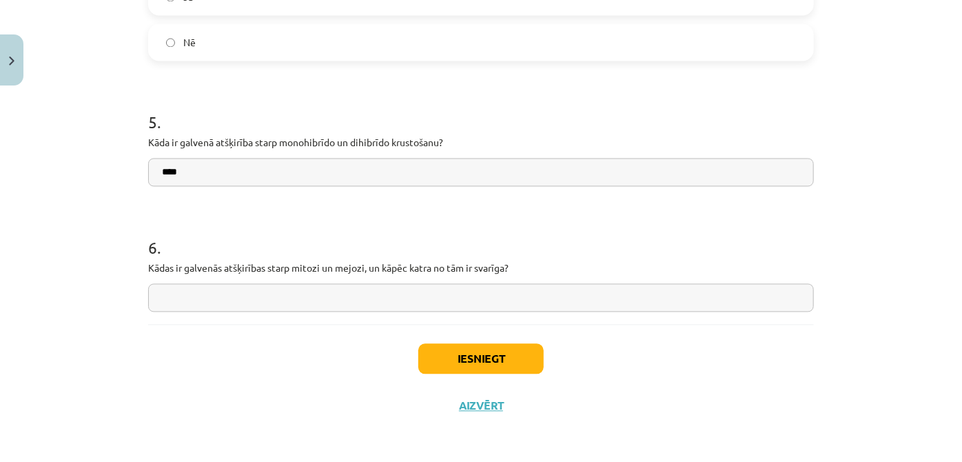
click at [298, 178] on input "***" at bounding box center [480, 172] width 665 height 28
paste input "**********"
drag, startPoint x: 347, startPoint y: 140, endPoint x: 436, endPoint y: 145, distance: 89.0
click at [436, 145] on p "Kāda ir galvenā atšķirība starp monohibrīdo un dihibrīdo krustošanu?" at bounding box center [480, 142] width 665 height 14
copy p "dihibrīdo krustošanu"
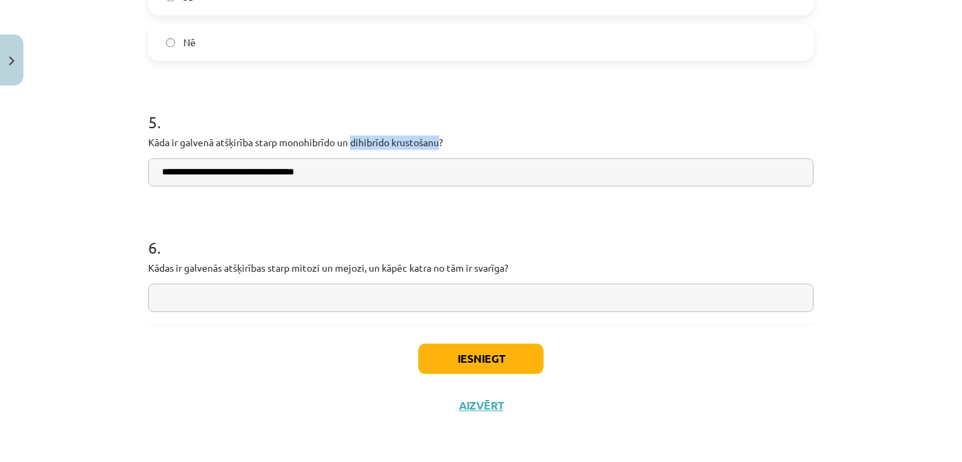
click at [391, 172] on input "**********" at bounding box center [480, 172] width 665 height 28
paste input "**********"
click at [361, 172] on input "**********" at bounding box center [480, 172] width 665 height 28
click at [409, 172] on input "**********" at bounding box center [480, 172] width 665 height 28
type input "**********"
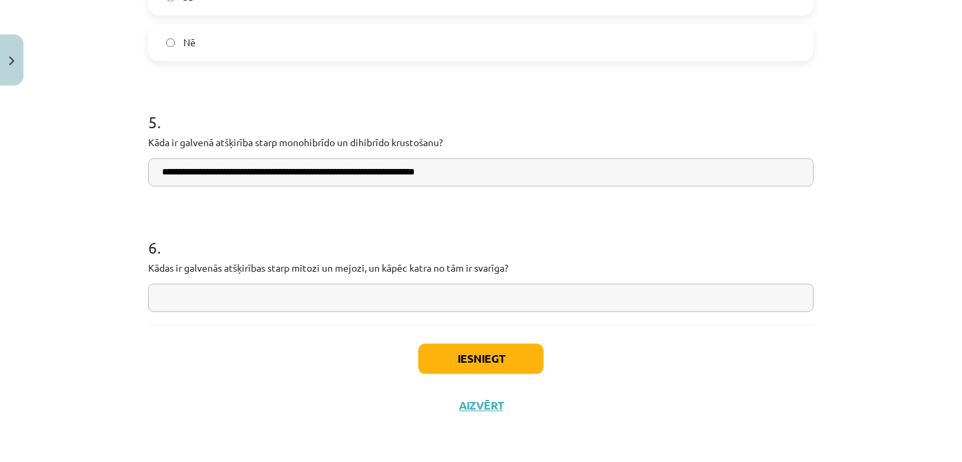
click at [253, 290] on input "text" at bounding box center [480, 297] width 665 height 28
click at [469, 355] on button "Iesniegt" at bounding box center [480, 358] width 125 height 30
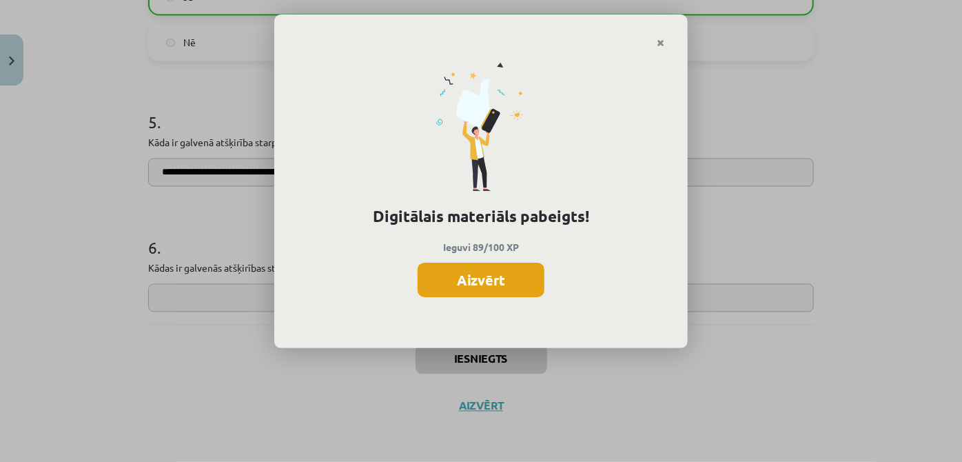
click at [524, 279] on button "Aizvērt" at bounding box center [480, 279] width 127 height 34
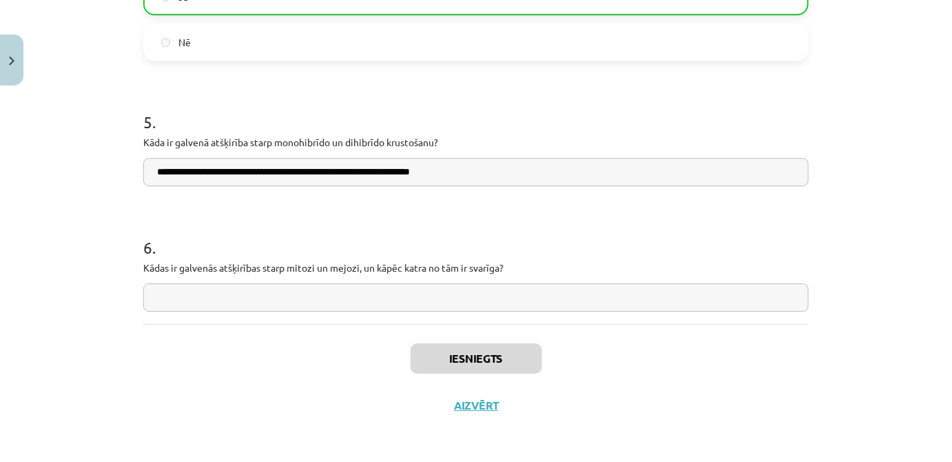
scroll to position [1964, 0]
click at [477, 399] on button "Aizvērt" at bounding box center [476, 405] width 52 height 14
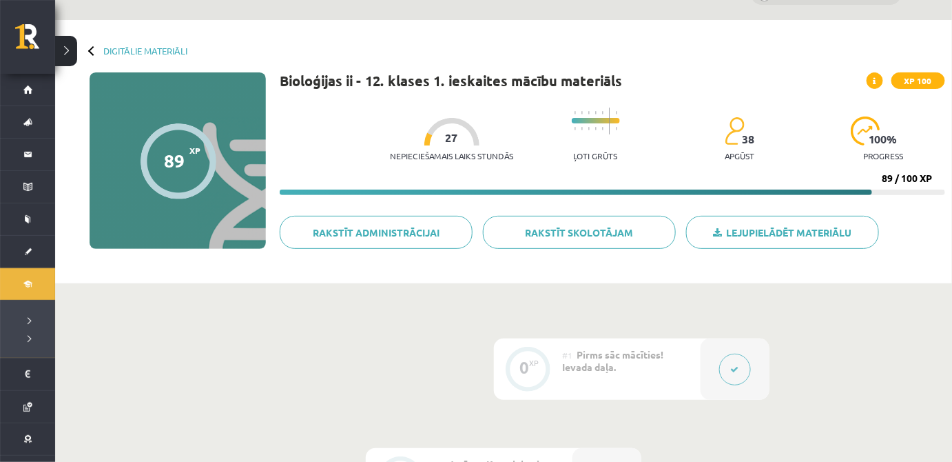
scroll to position [0, 0]
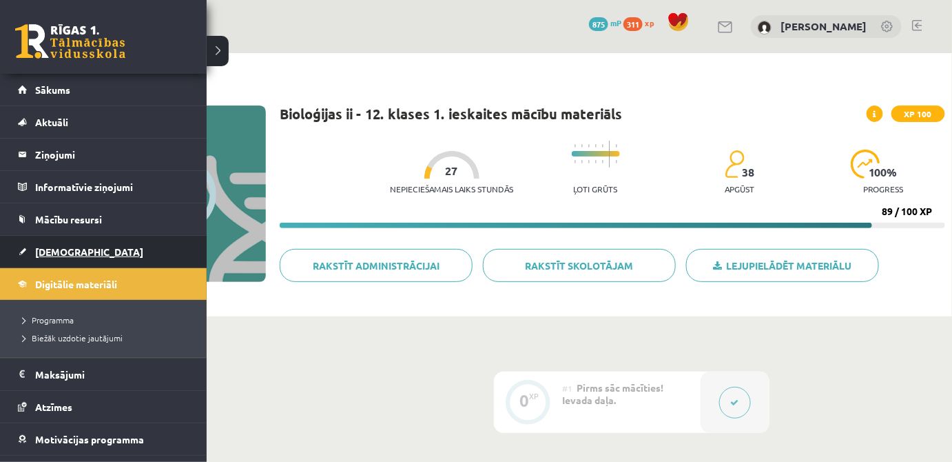
click at [56, 246] on span "[DEMOGRAPHIC_DATA]" at bounding box center [89, 251] width 108 height 12
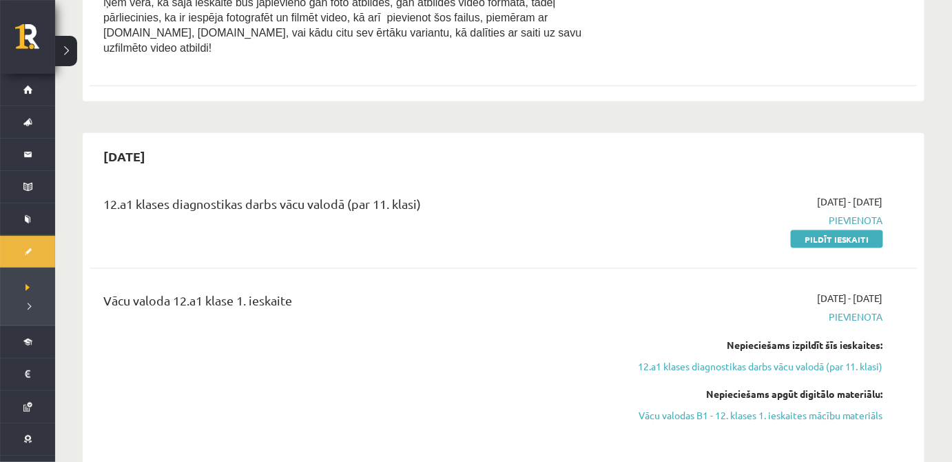
scroll to position [626, 0]
